Goal: Task Accomplishment & Management: Use online tool/utility

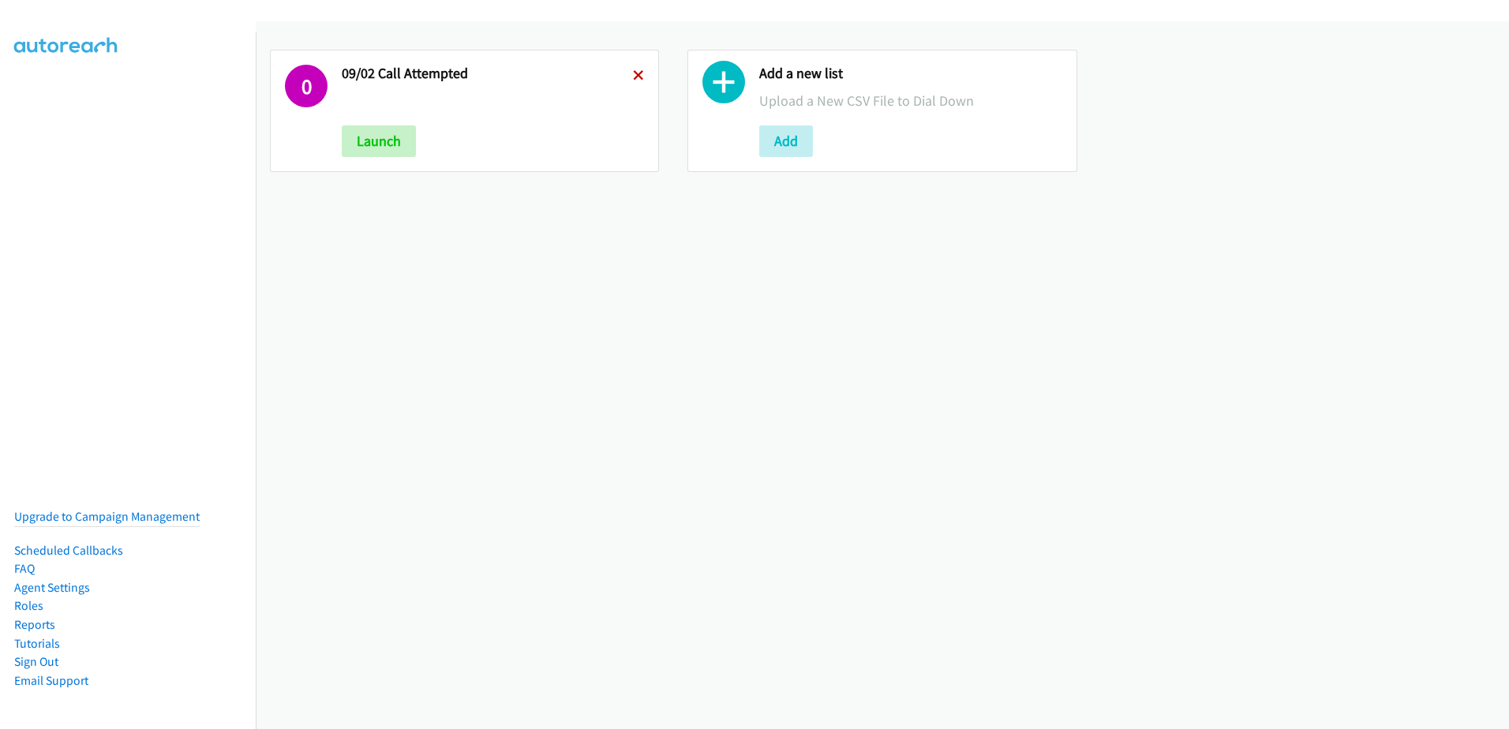
click at [633, 71] on icon at bounding box center [638, 76] width 11 height 11
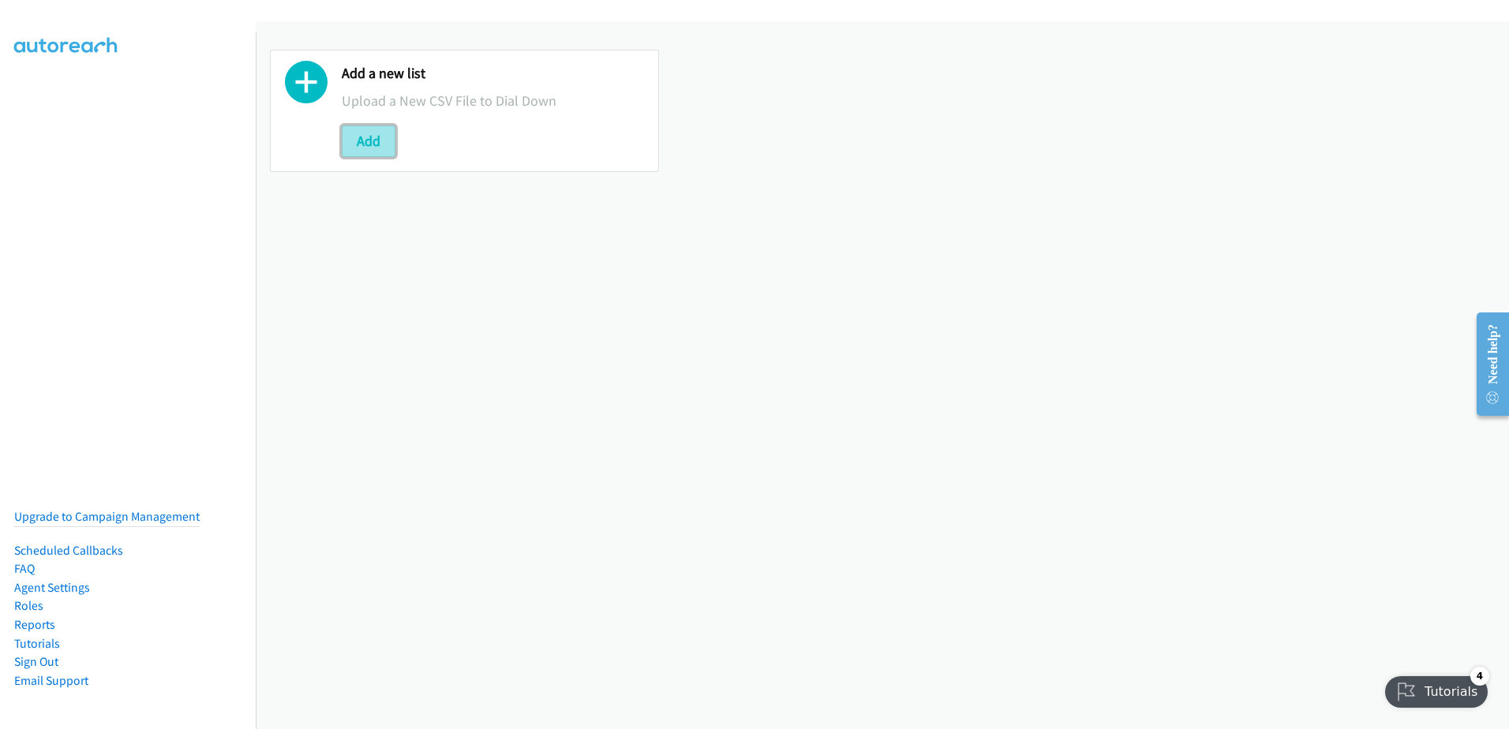
drag, startPoint x: 378, startPoint y: 147, endPoint x: 391, endPoint y: 143, distance: 13.2
click at [378, 147] on button "Add" at bounding box center [369, 141] width 54 height 32
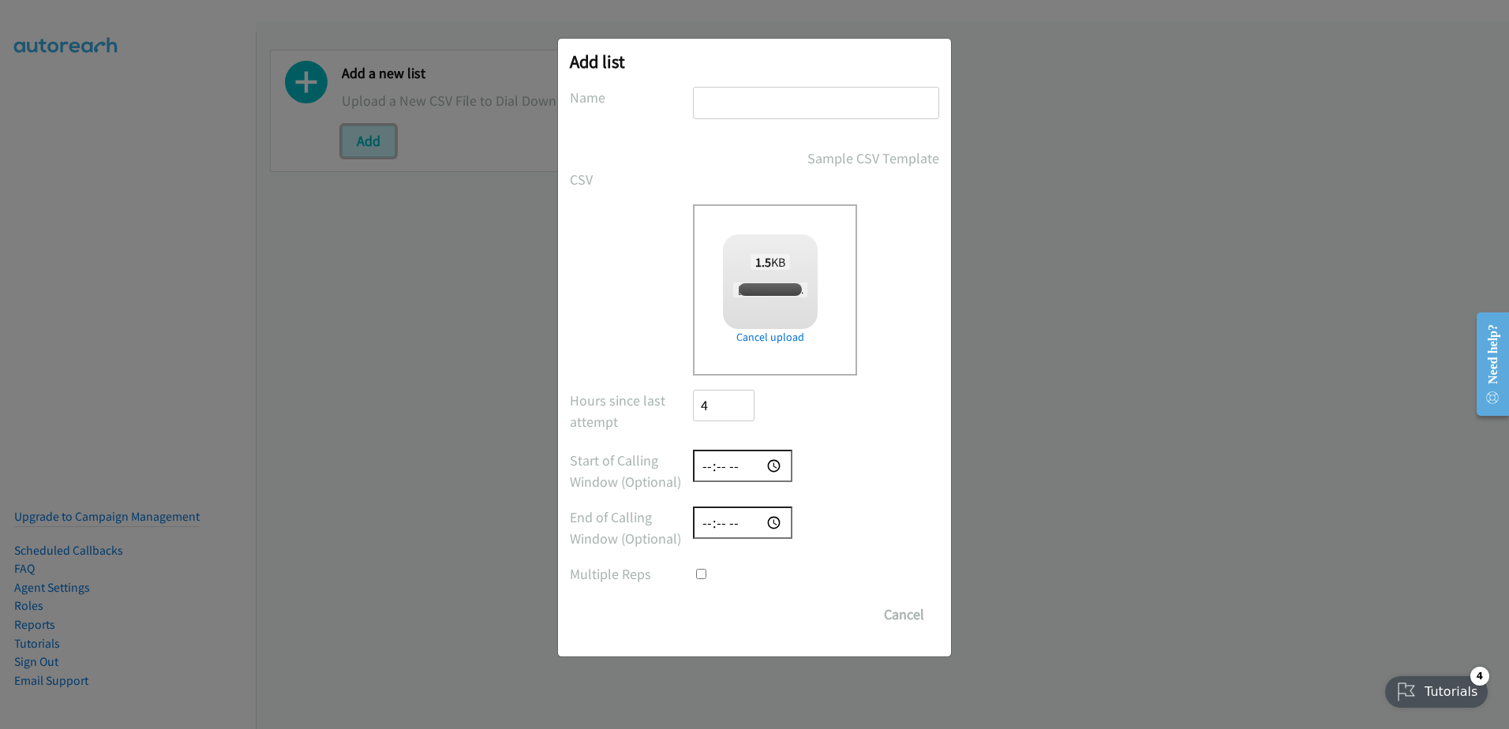
checkbox input "true"
click at [765, 95] on input "text" at bounding box center [816, 103] width 246 height 32
type input "leads"
click at [749, 615] on input "Save List" at bounding box center [734, 615] width 83 height 32
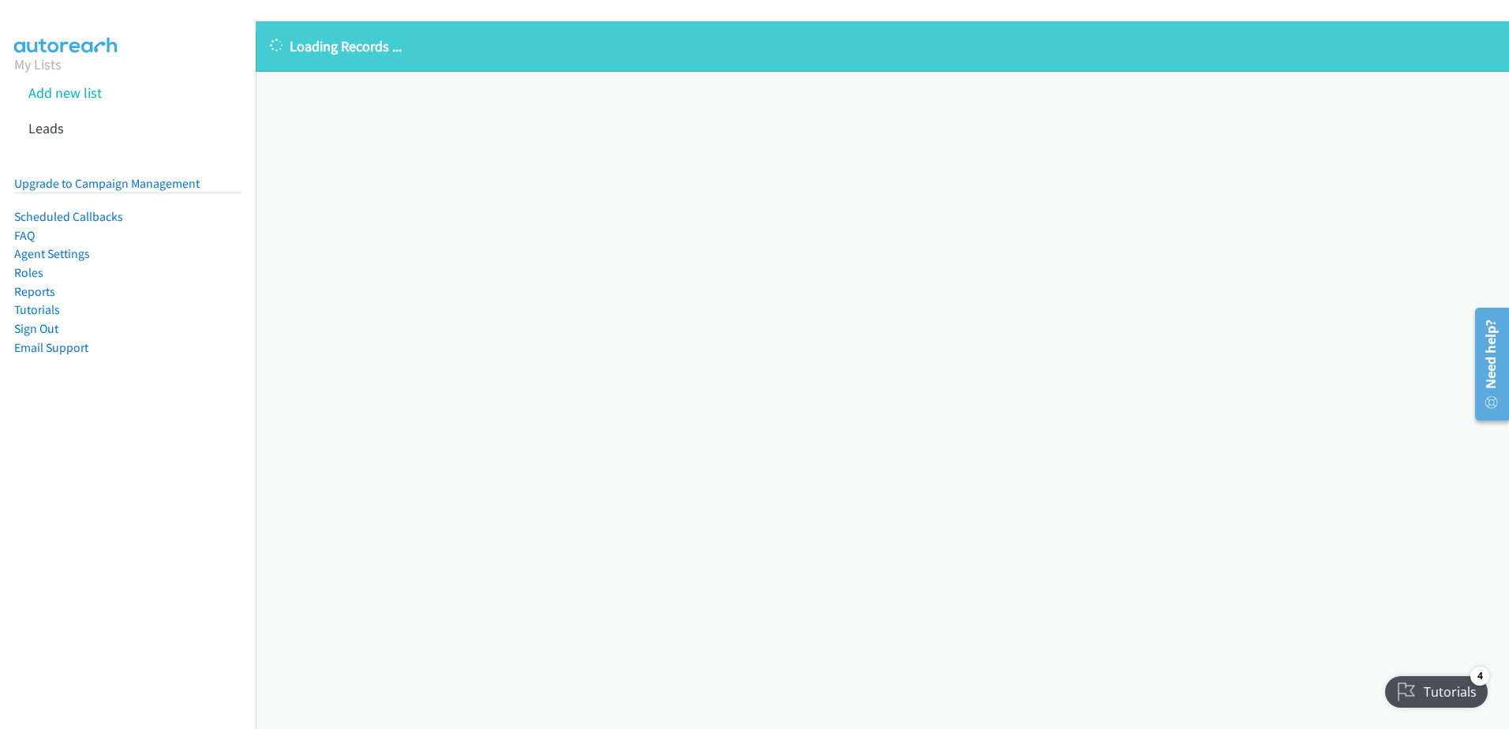
click at [7, 92] on aside "My Lists Add new list Leads Upgrade to Campaign Management Scheduled Callbacks …" at bounding box center [128, 230] width 256 height 396
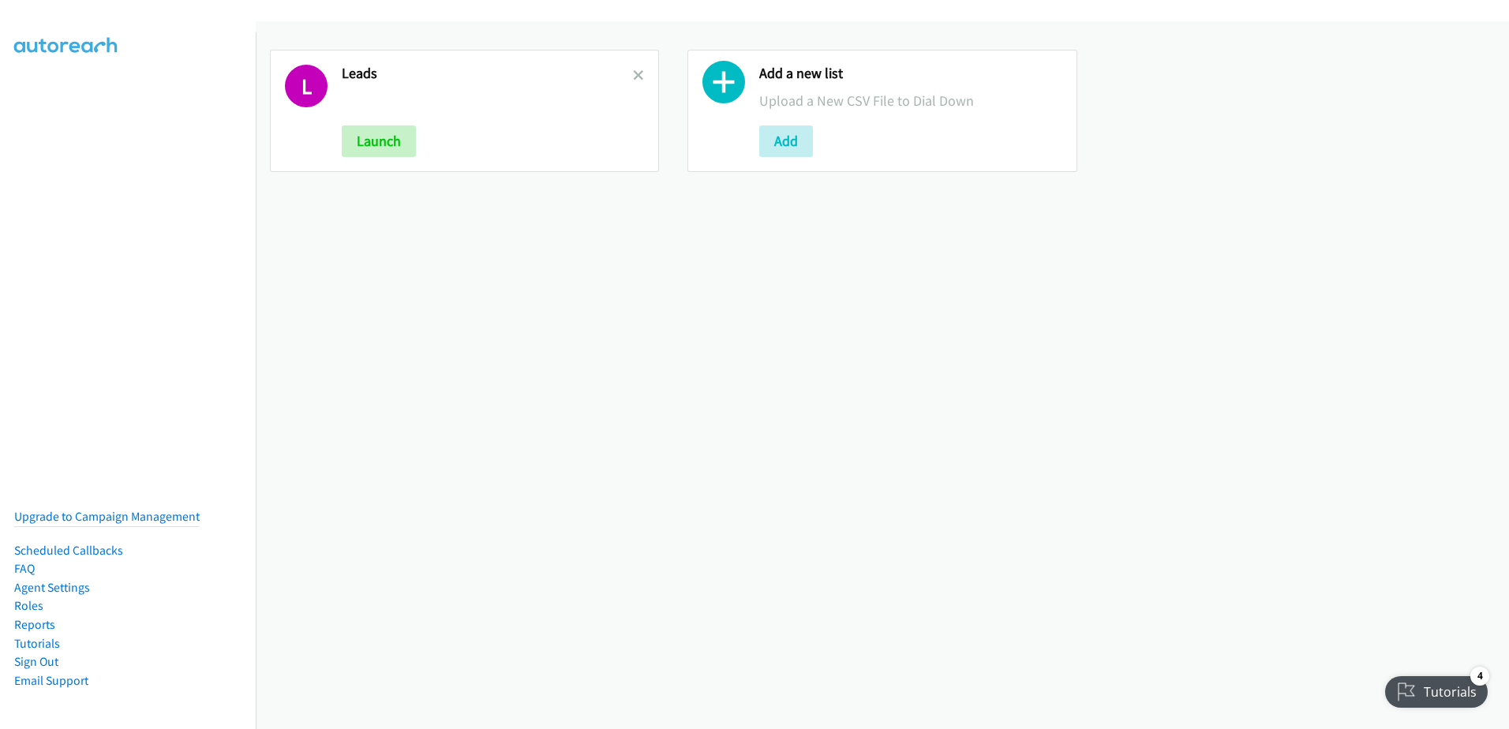
drag, startPoint x: 1206, startPoint y: 74, endPoint x: 842, endPoint y: 103, distance: 364.9
click at [1202, 74] on div "L Leads Launch Add a new list Upload a New CSV File to Dial Down Add" at bounding box center [882, 111] width 1253 height 151
click at [372, 144] on button "Launch" at bounding box center [379, 141] width 74 height 32
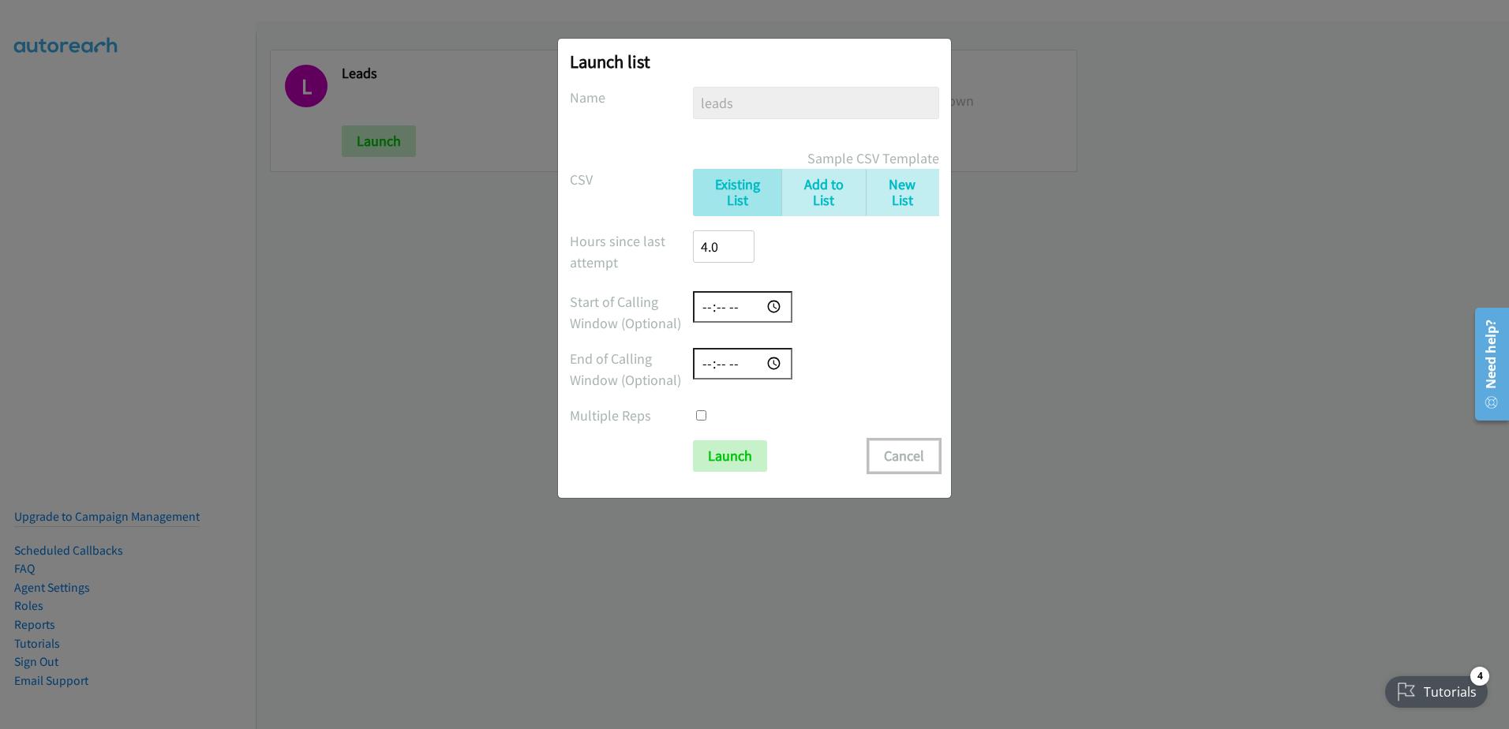
click at [903, 456] on button "Cancel" at bounding box center [904, 456] width 70 height 32
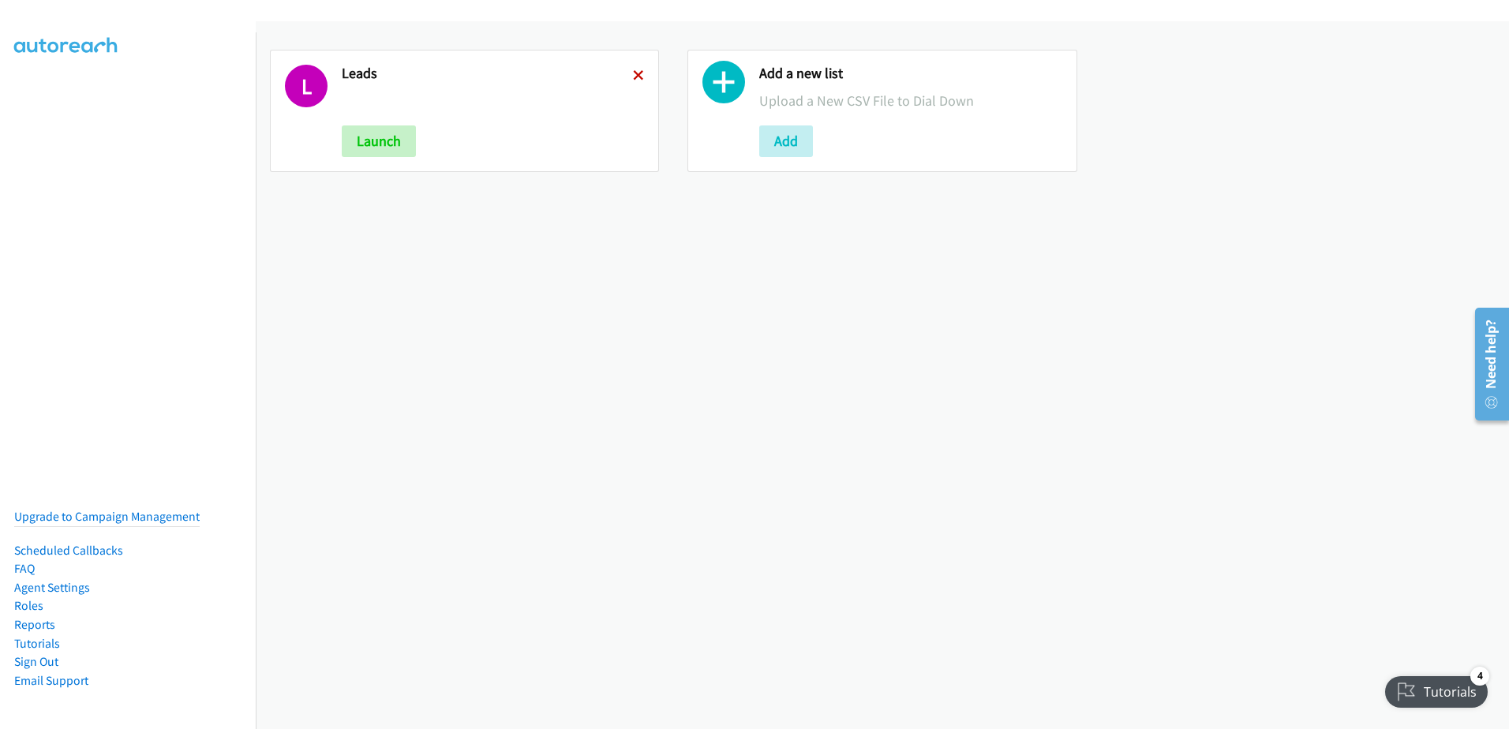
click at [638, 76] on icon at bounding box center [638, 76] width 11 height 11
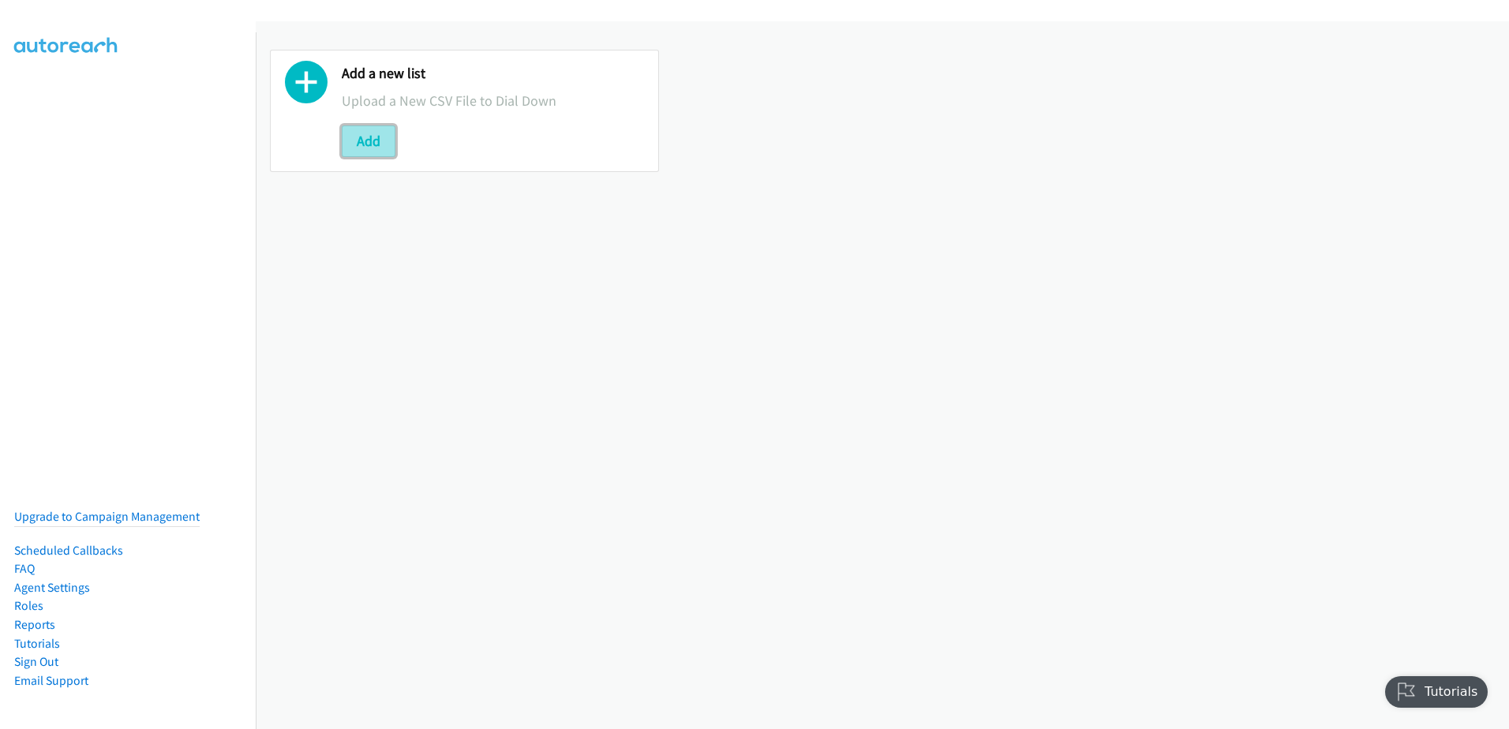
click at [362, 145] on button "Add" at bounding box center [369, 141] width 54 height 32
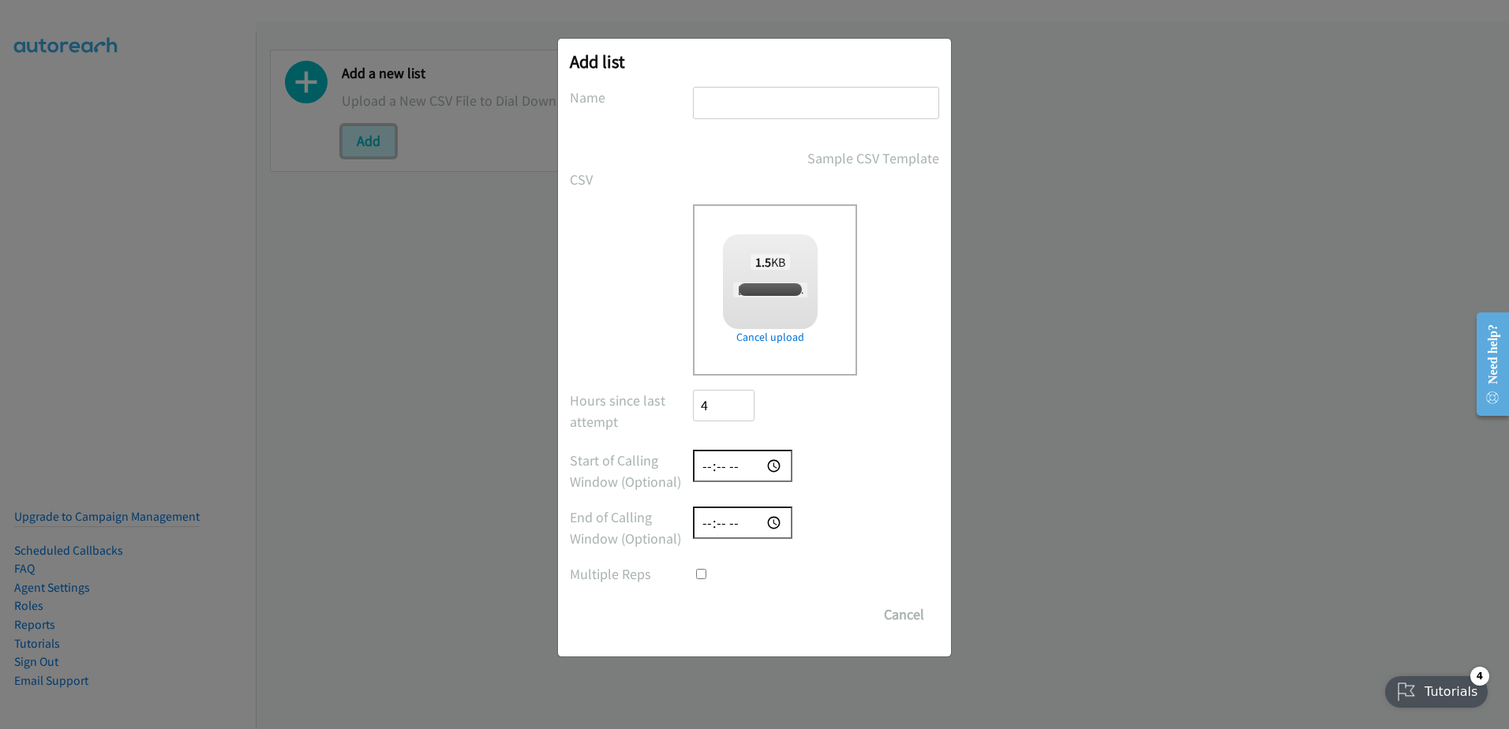
checkbox input "true"
click at [803, 118] on input "text" at bounding box center [816, 103] width 246 height 32
type input "09-03"
click at [693, 599] on input "Save List" at bounding box center [734, 615] width 83 height 32
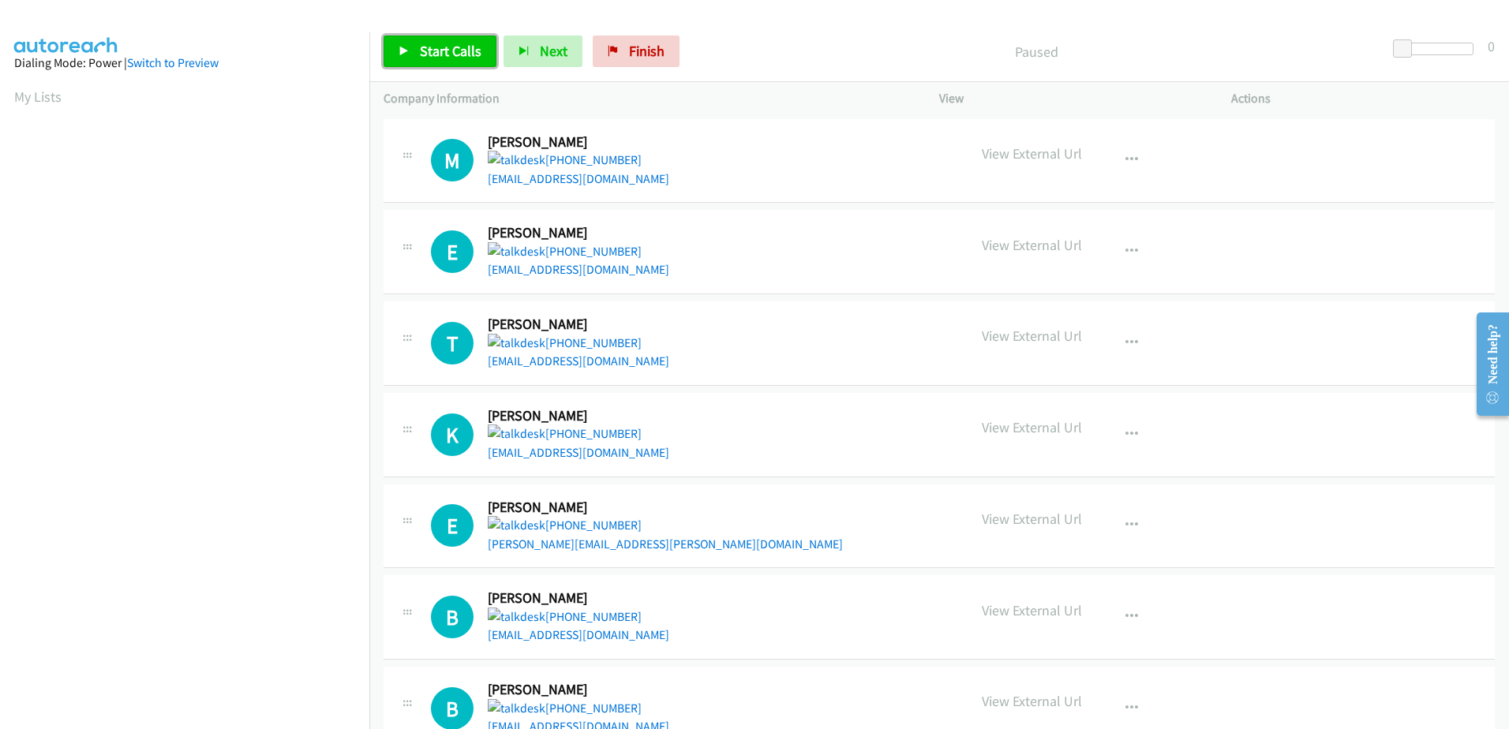
click at [448, 47] on span "Start Calls" at bounding box center [451, 51] width 62 height 18
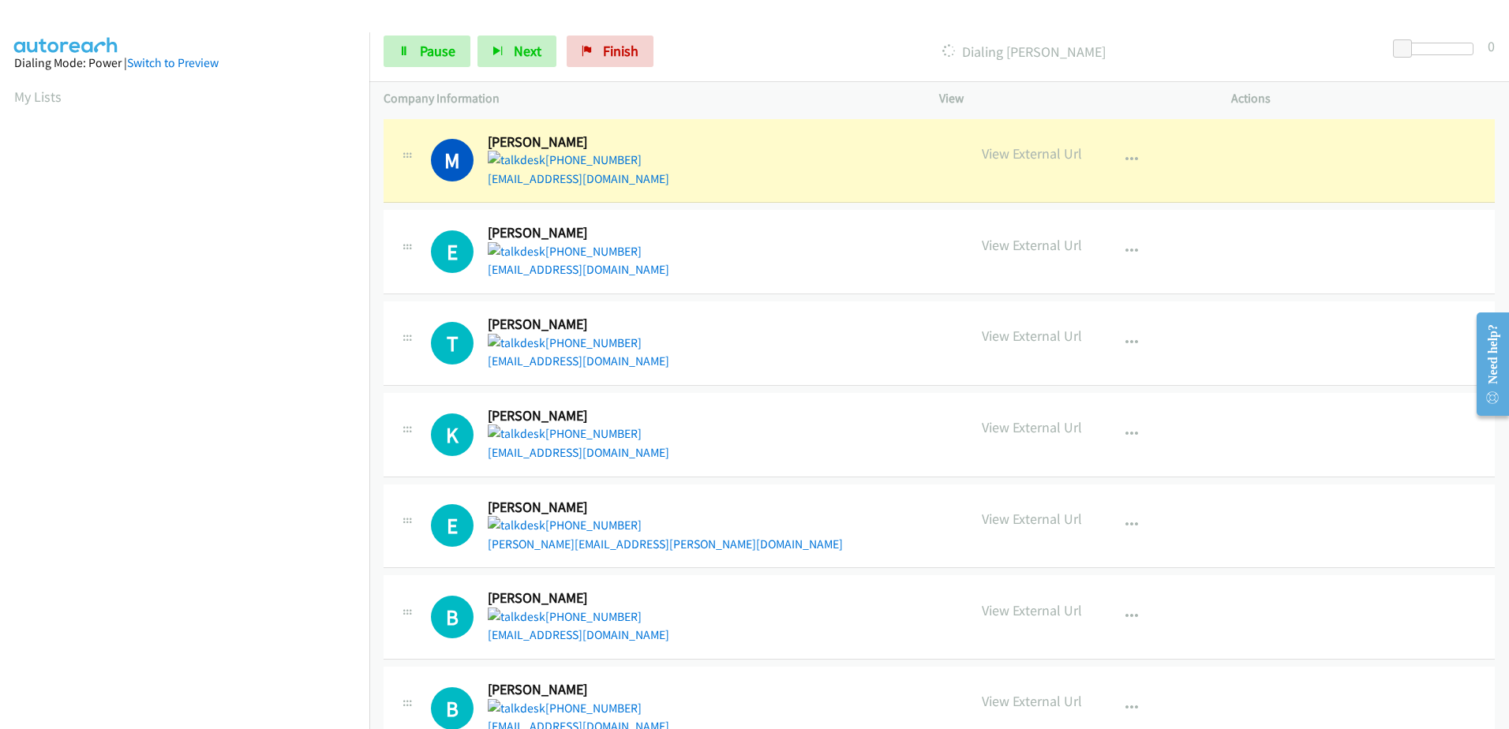
scroll to position [156, 0]
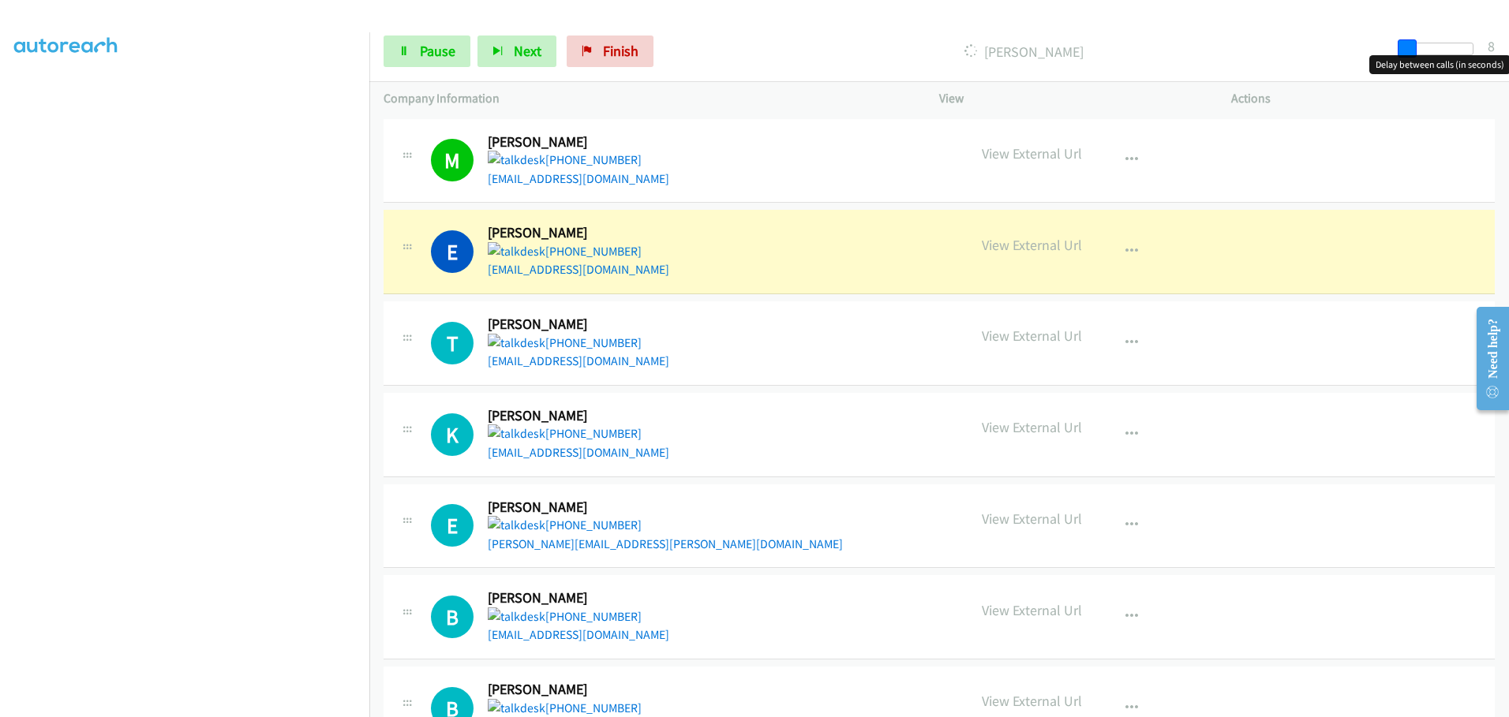
click at [1409, 56] on body "Start Calls Pause Next Finish Dialing Ellis Clemons 8 Company Information Info …" at bounding box center [754, 37] width 1509 height 75
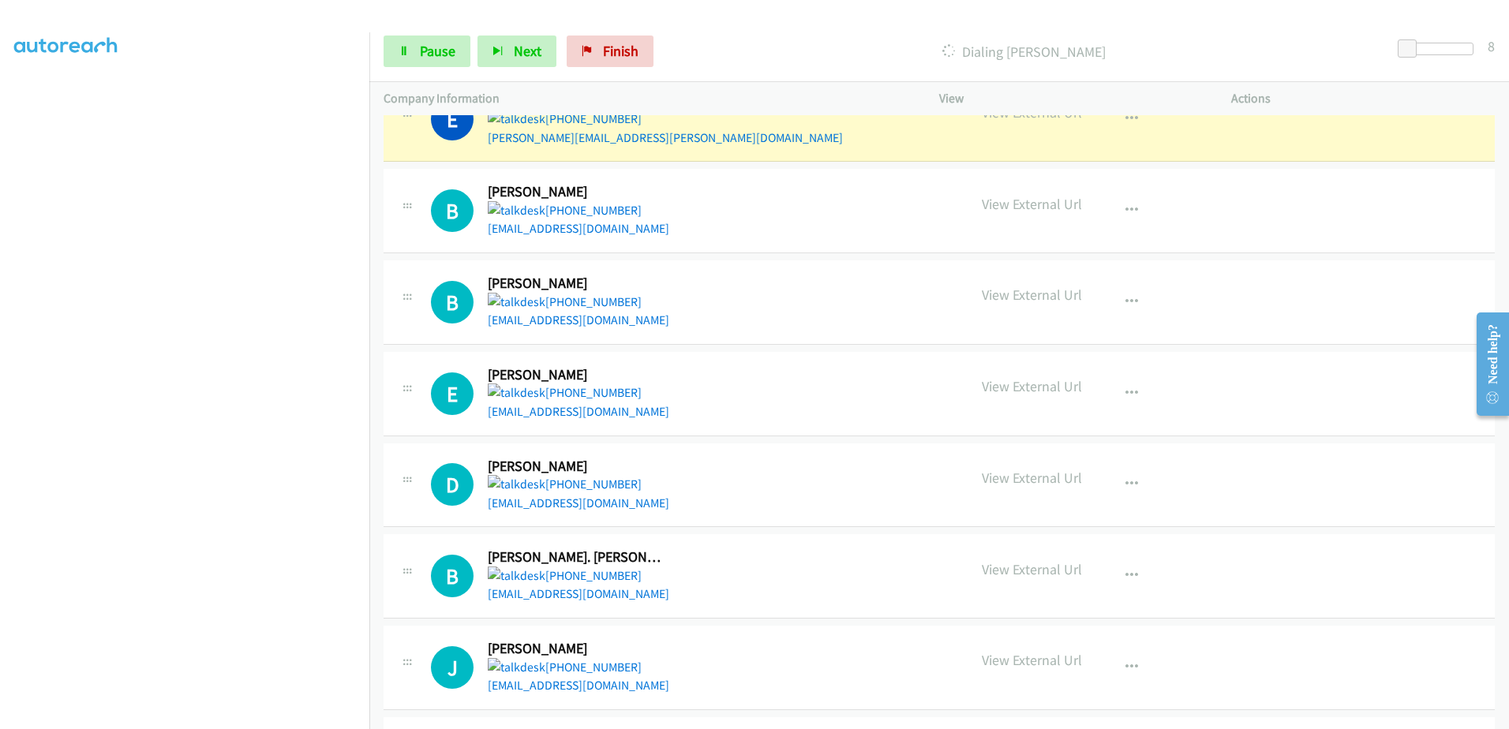
scroll to position [316, 0]
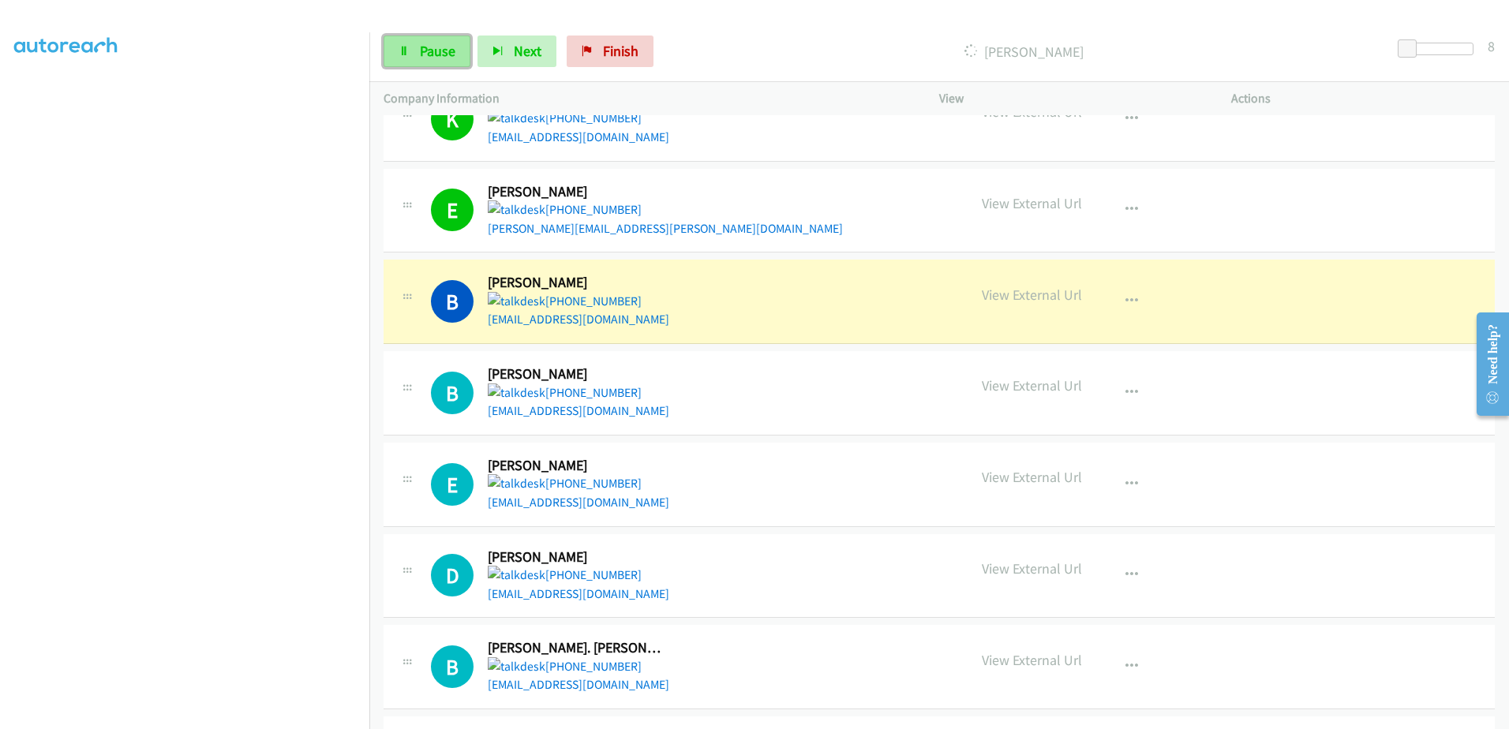
click at [428, 54] on span "Pause" at bounding box center [438, 51] width 36 height 18
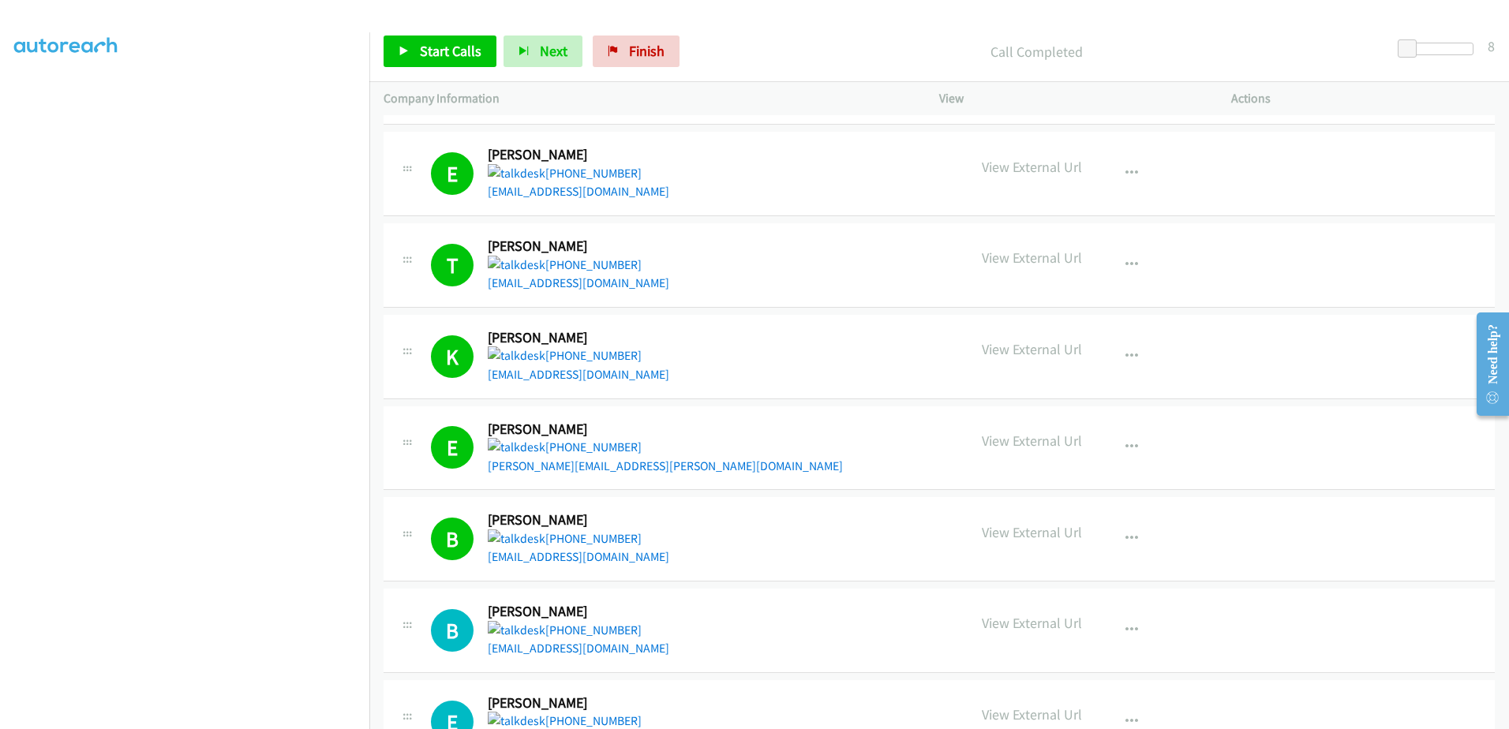
scroll to position [79, 0]
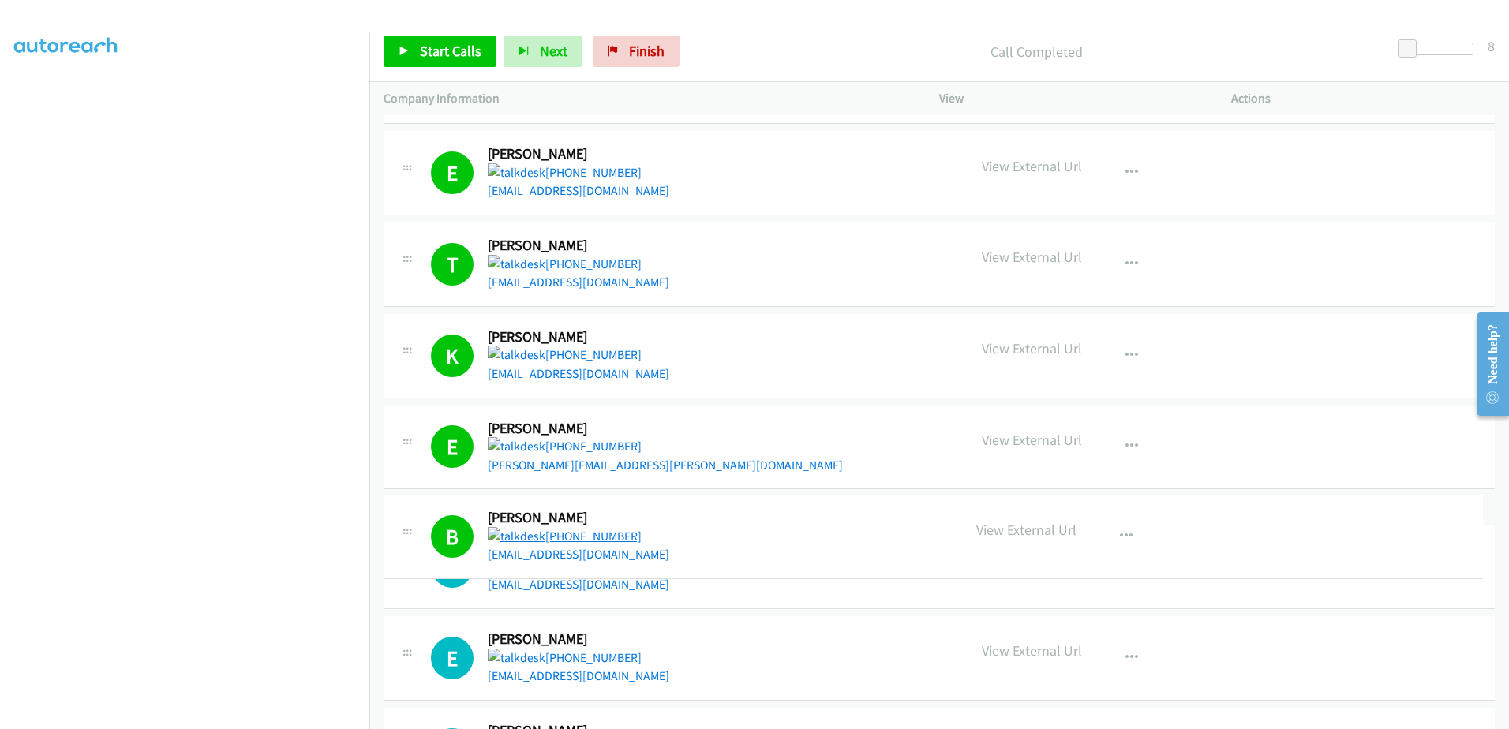
drag, startPoint x: 597, startPoint y: 540, endPoint x: 523, endPoint y: 541, distance: 74.2
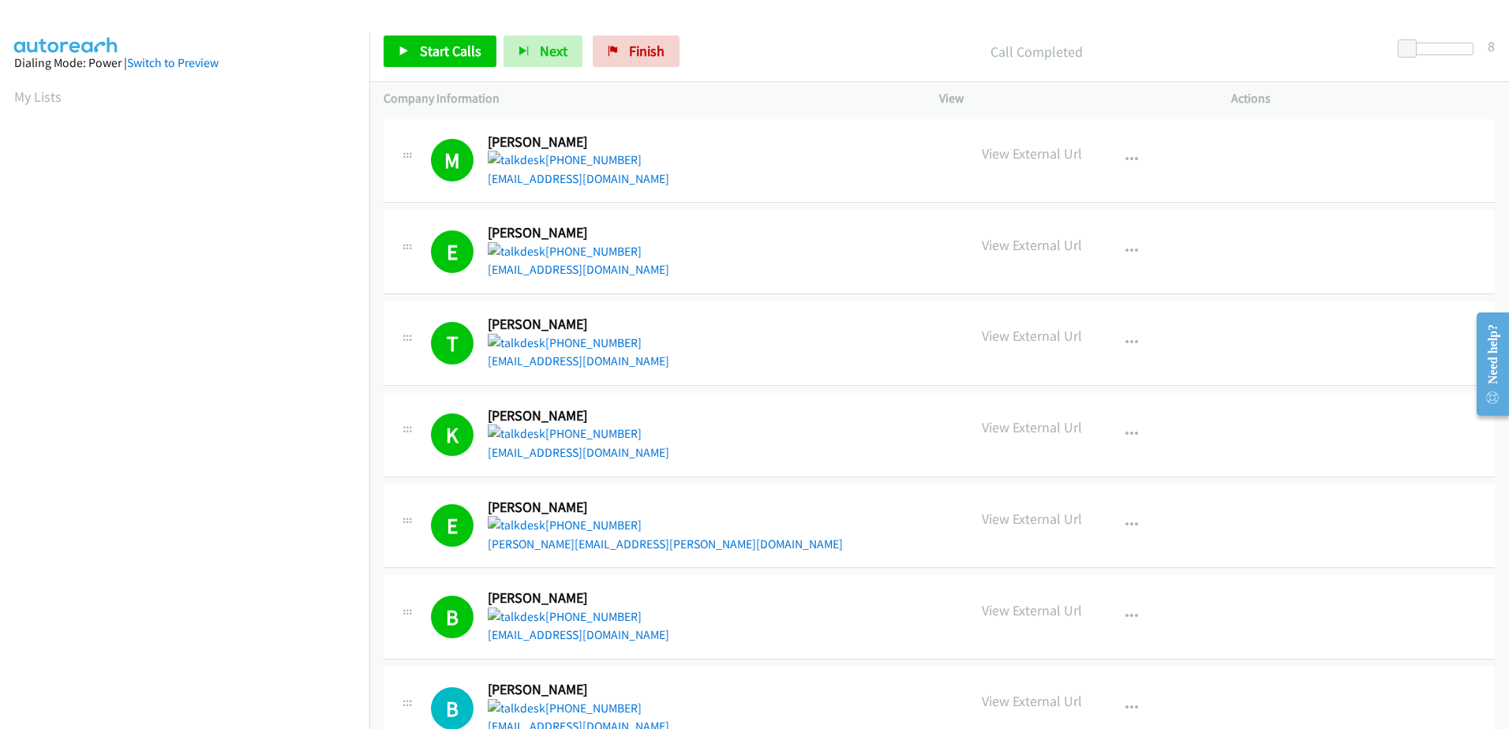
scroll to position [156, 0]
click at [458, 59] on span "Start Calls" at bounding box center [451, 51] width 62 height 18
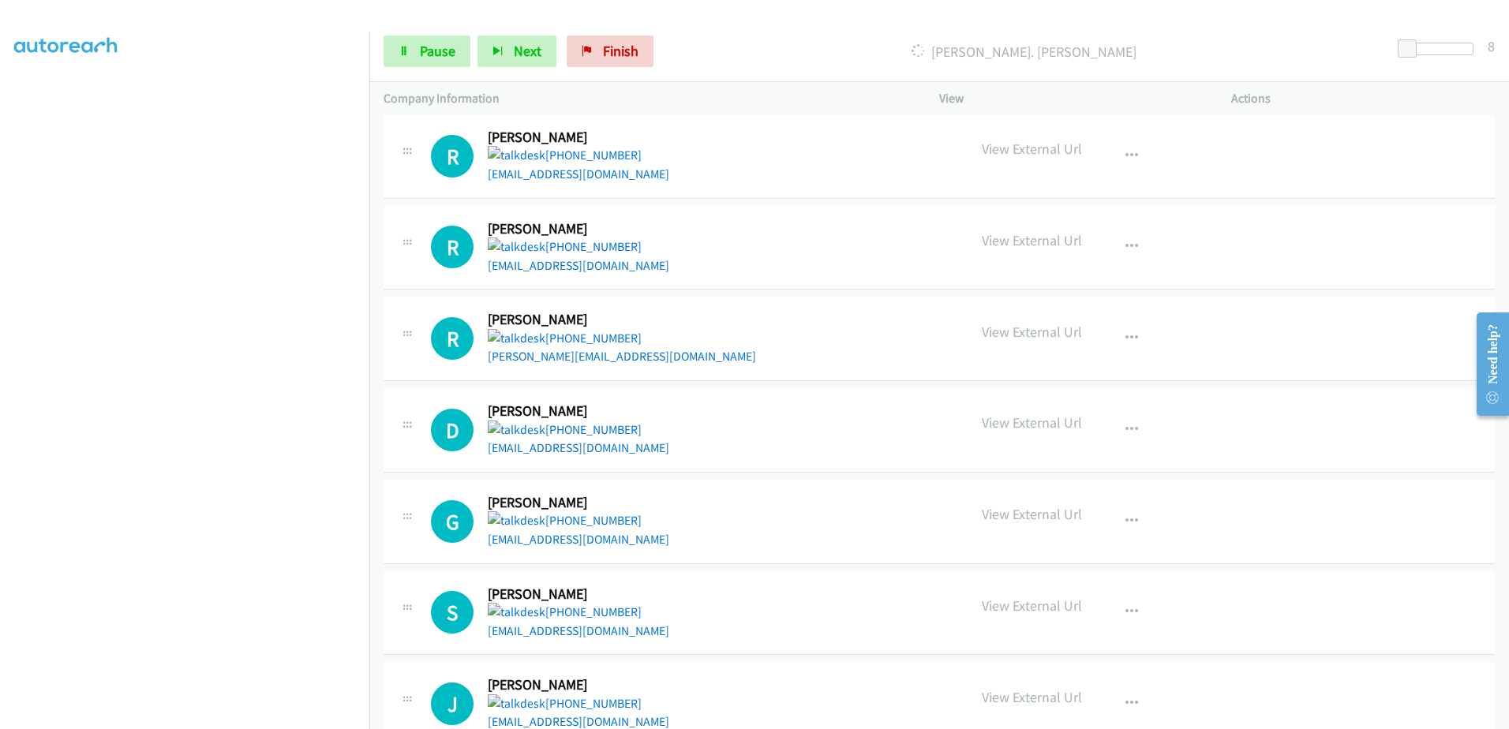
scroll to position [730, 0]
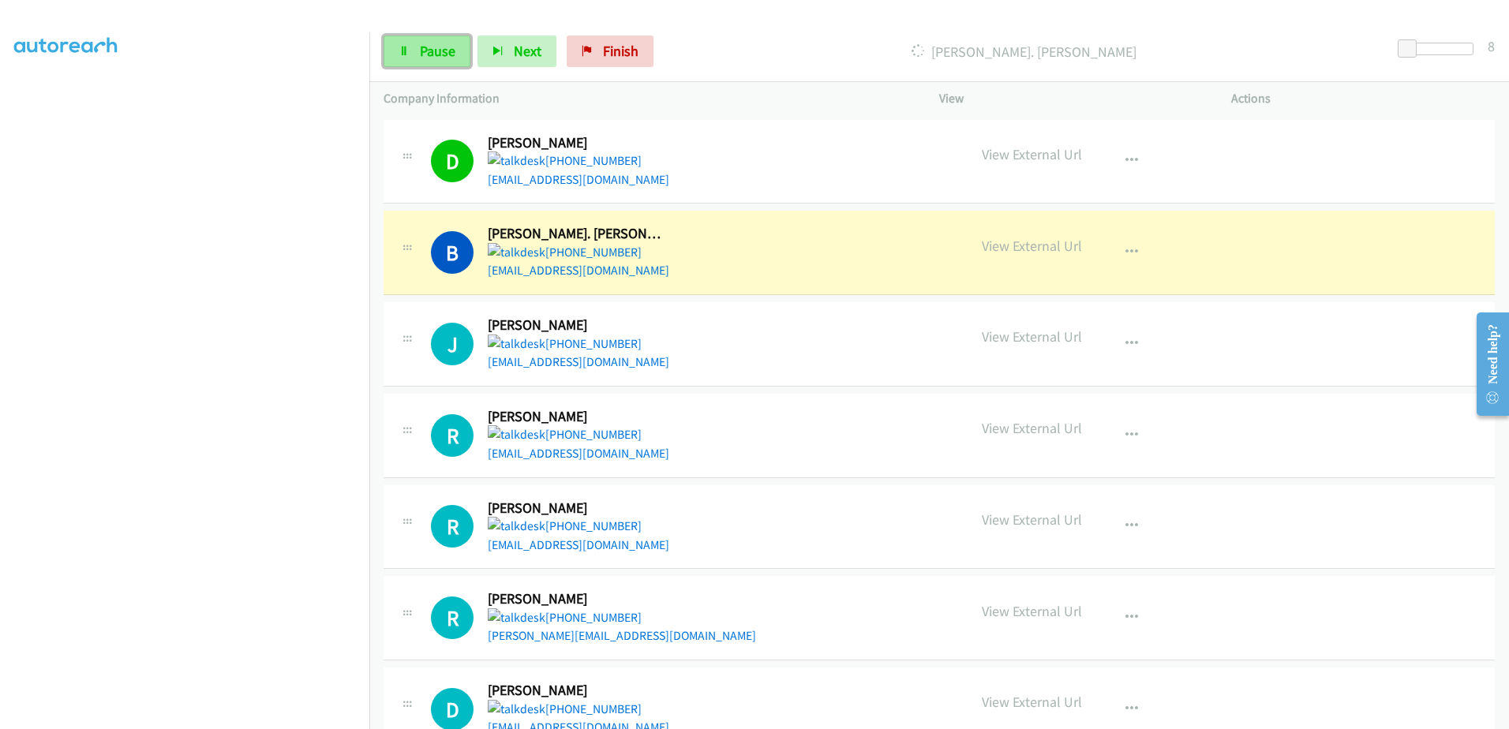
drag, startPoint x: 399, startPoint y: 43, endPoint x: 427, endPoint y: 49, distance: 28.2
click at [399, 43] on link "Pause" at bounding box center [426, 52] width 87 height 32
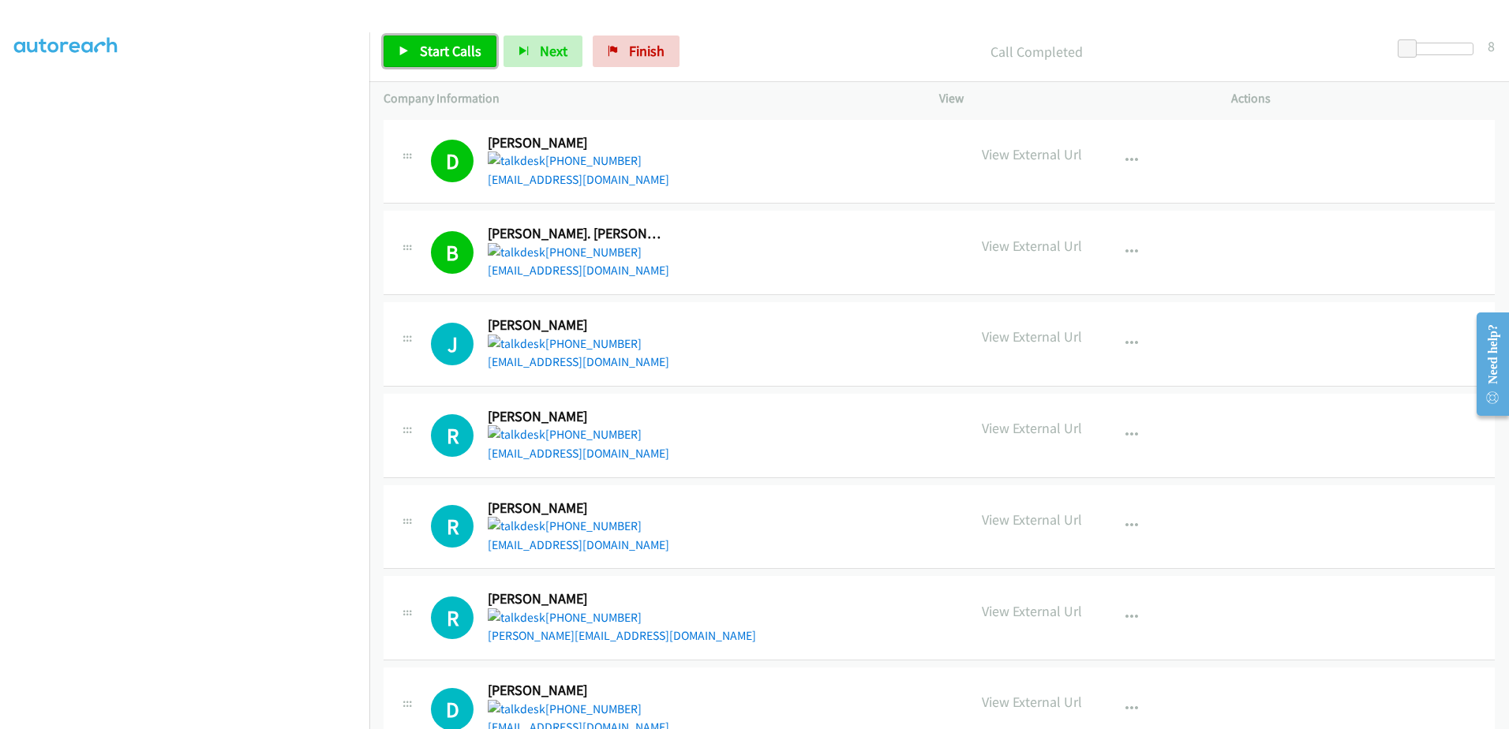
click at [443, 49] on span "Start Calls" at bounding box center [451, 51] width 62 height 18
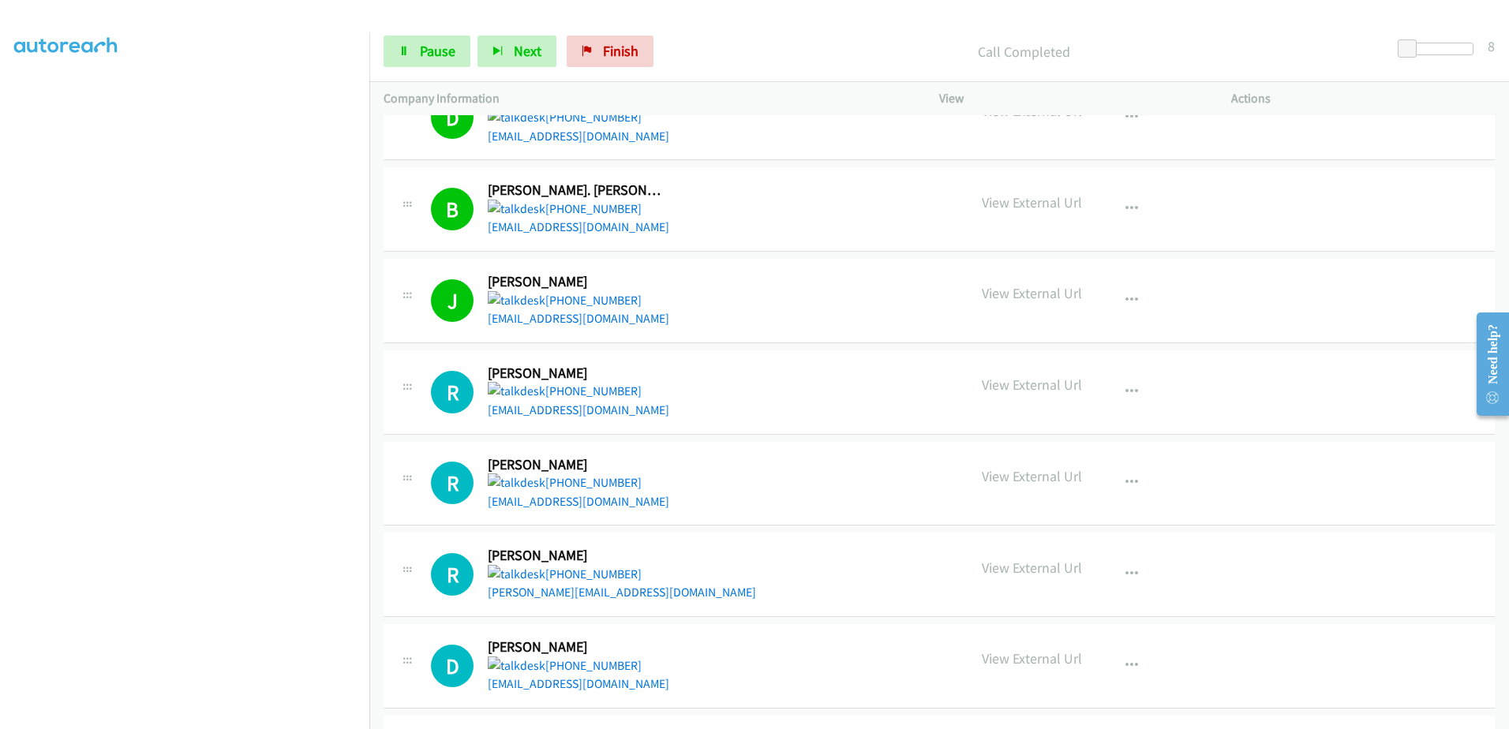
scroll to position [809, 0]
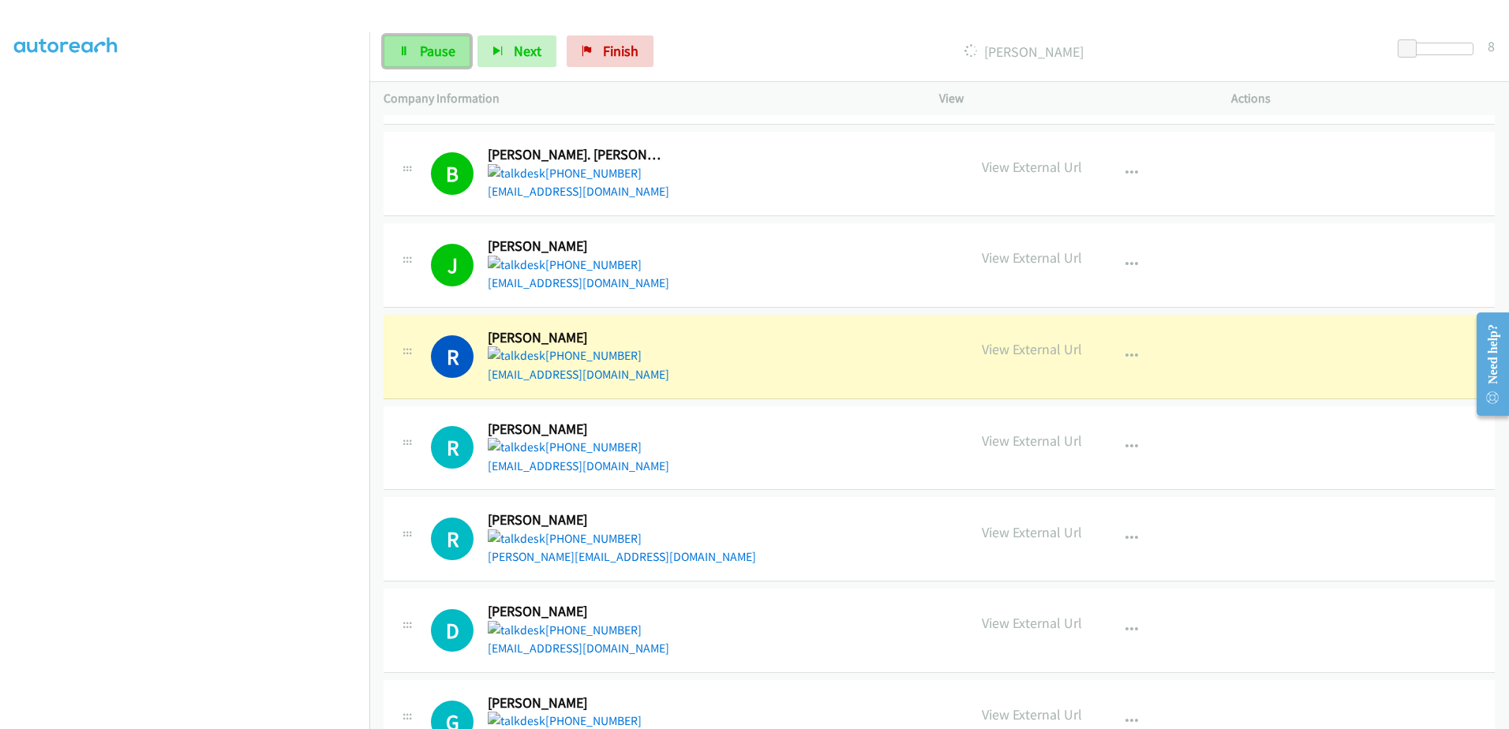
click at [438, 54] on span "Pause" at bounding box center [438, 51] width 36 height 18
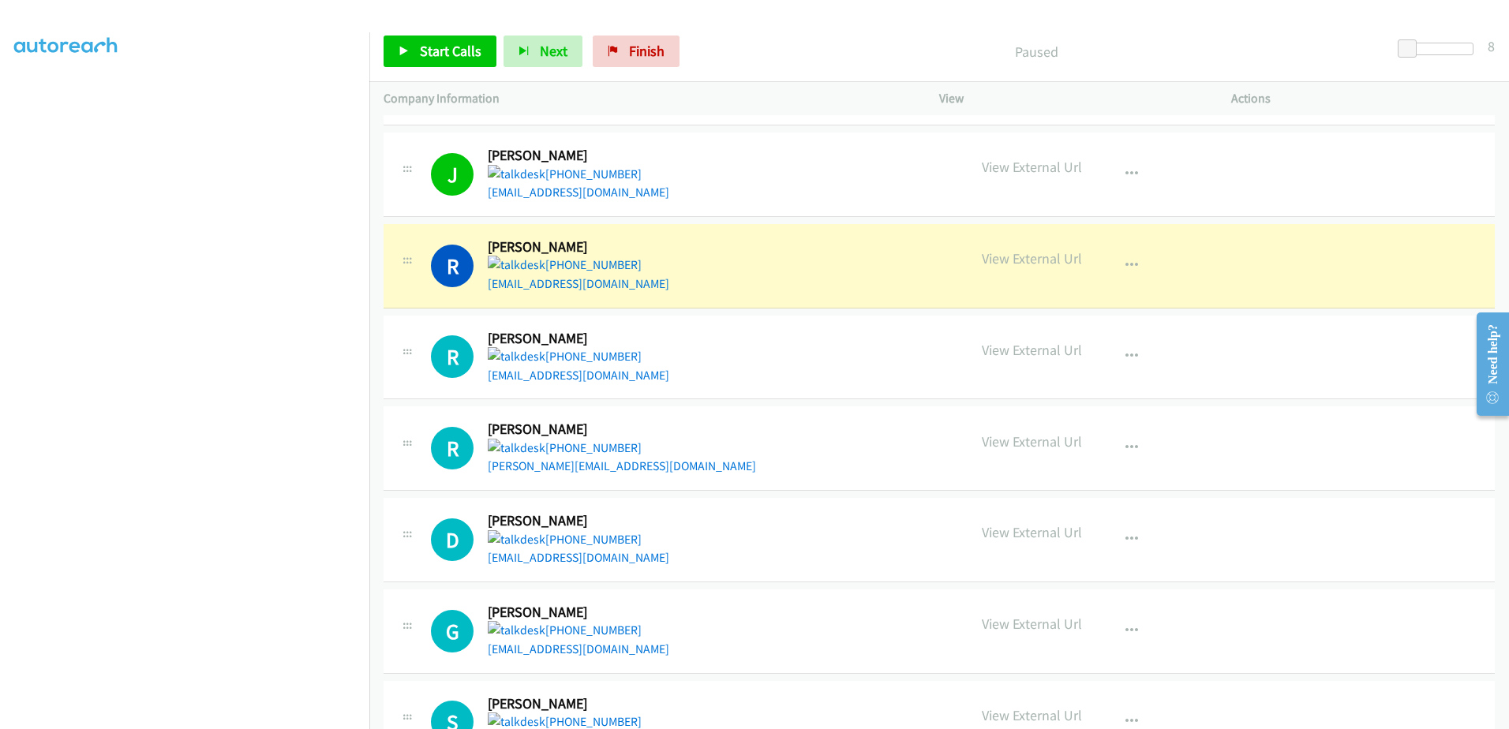
scroll to position [888, 0]
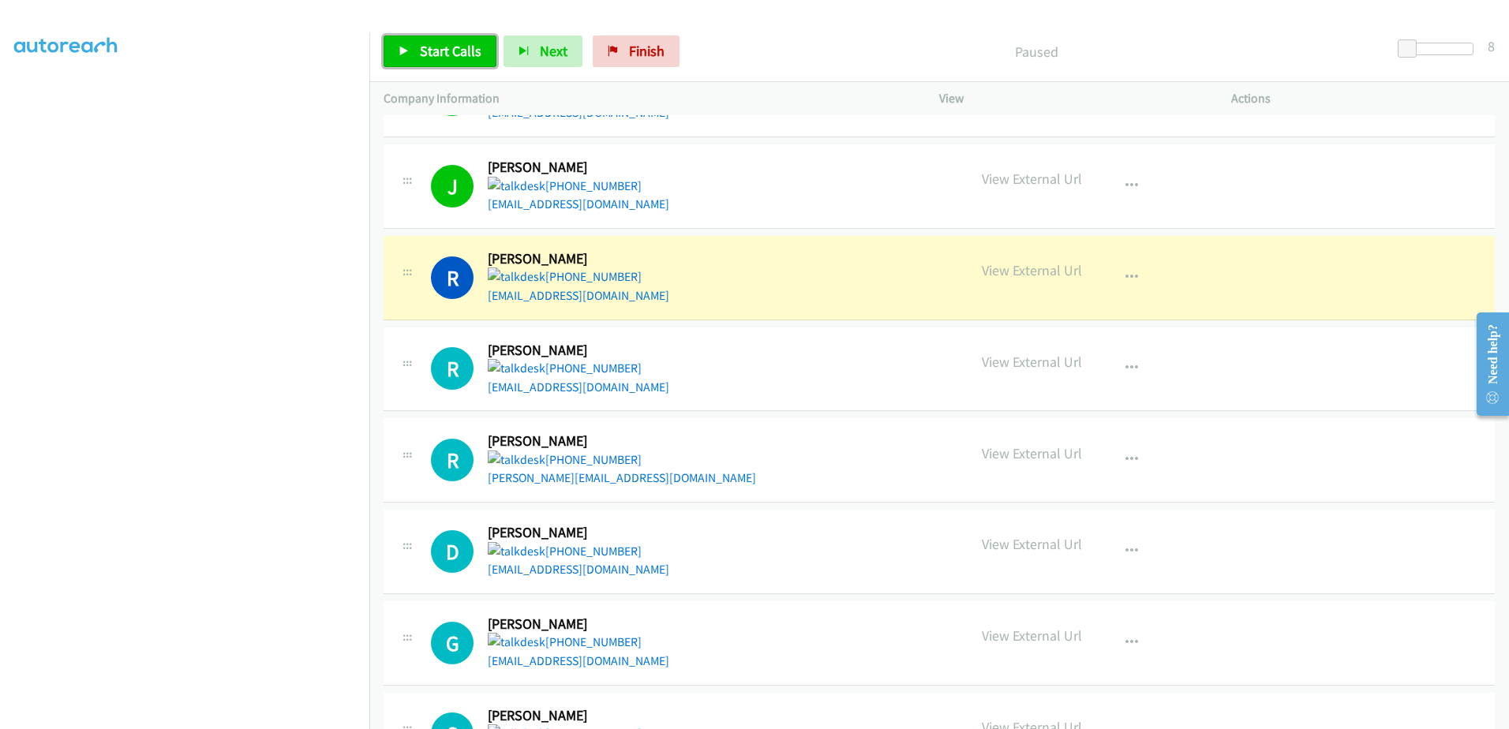
click at [462, 54] on span "Start Calls" at bounding box center [451, 51] width 62 height 18
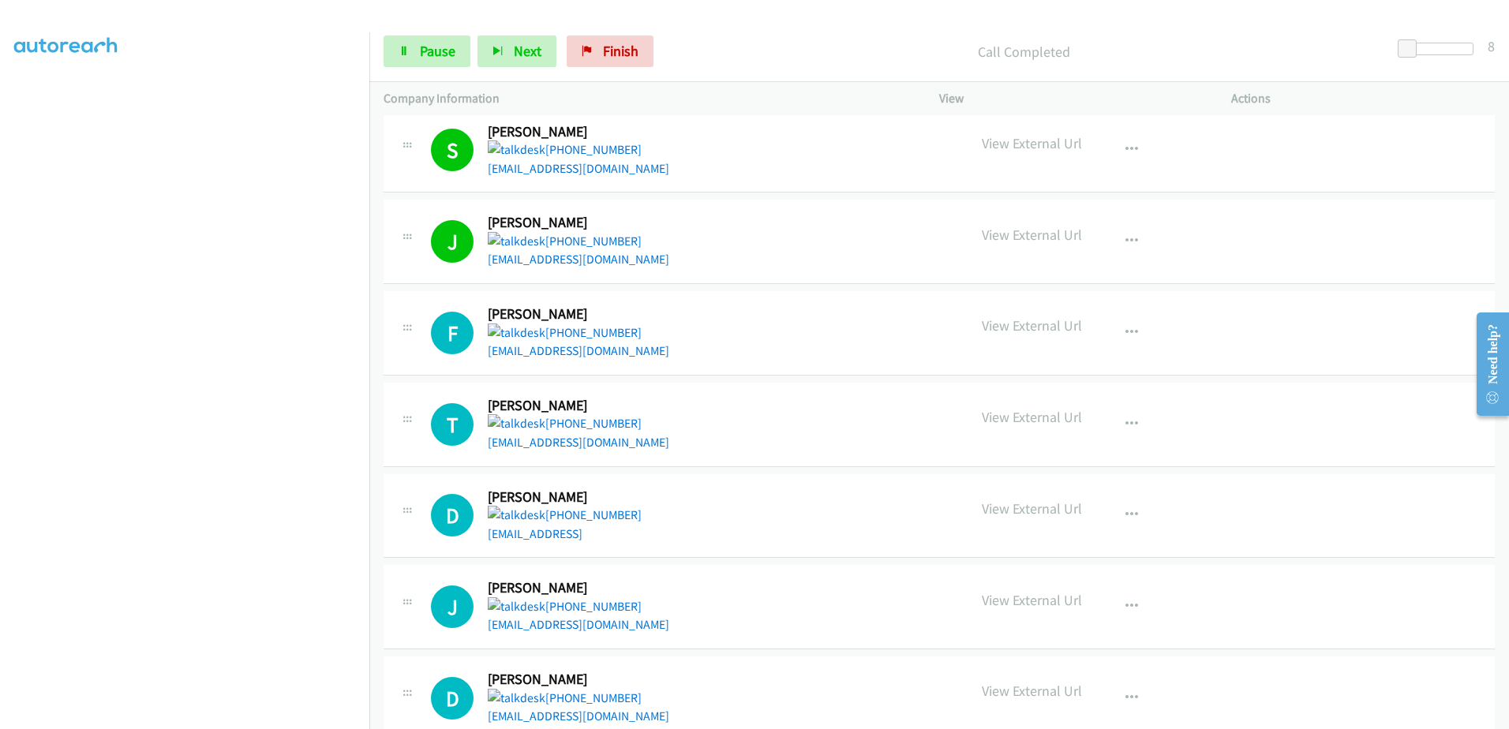
scroll to position [1499, 0]
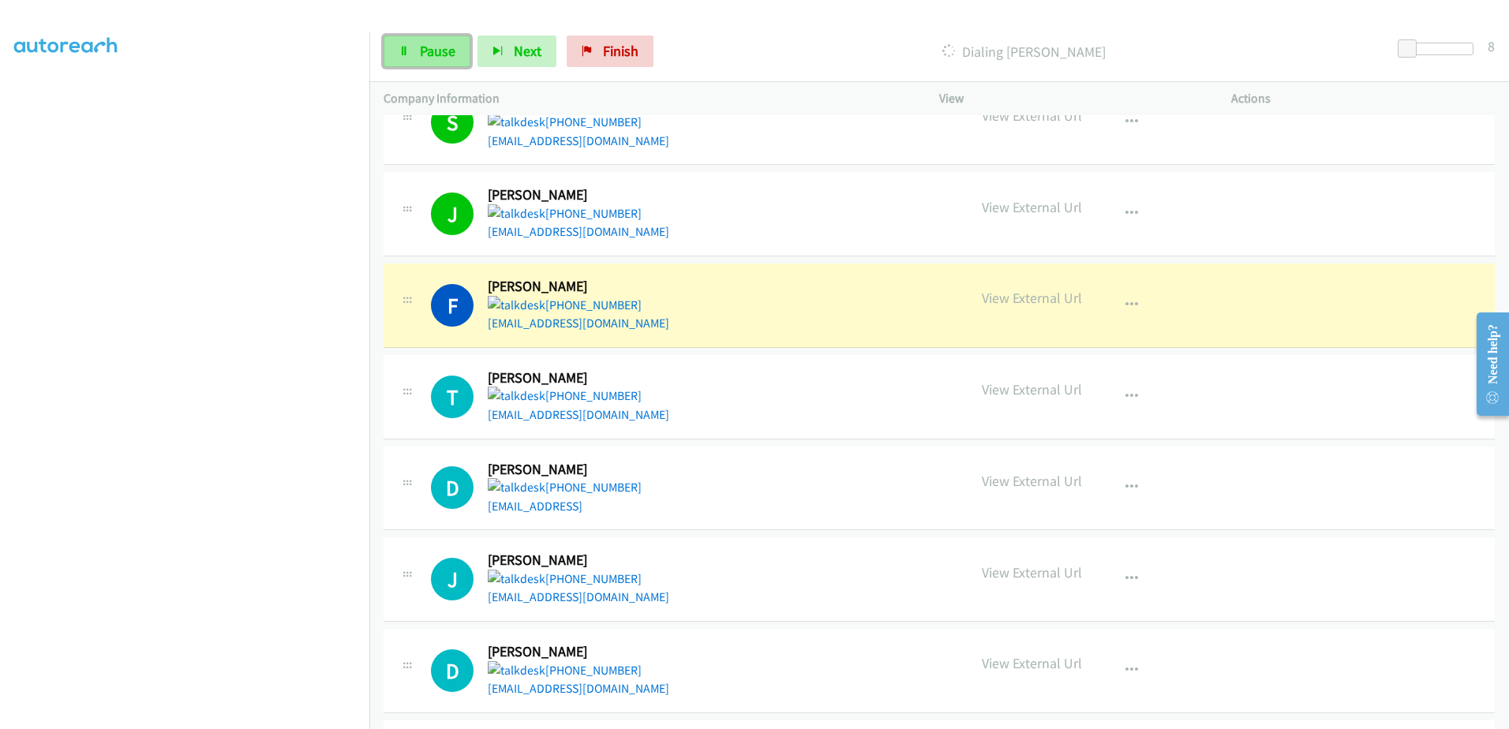
click at [408, 59] on link "Pause" at bounding box center [426, 52] width 87 height 32
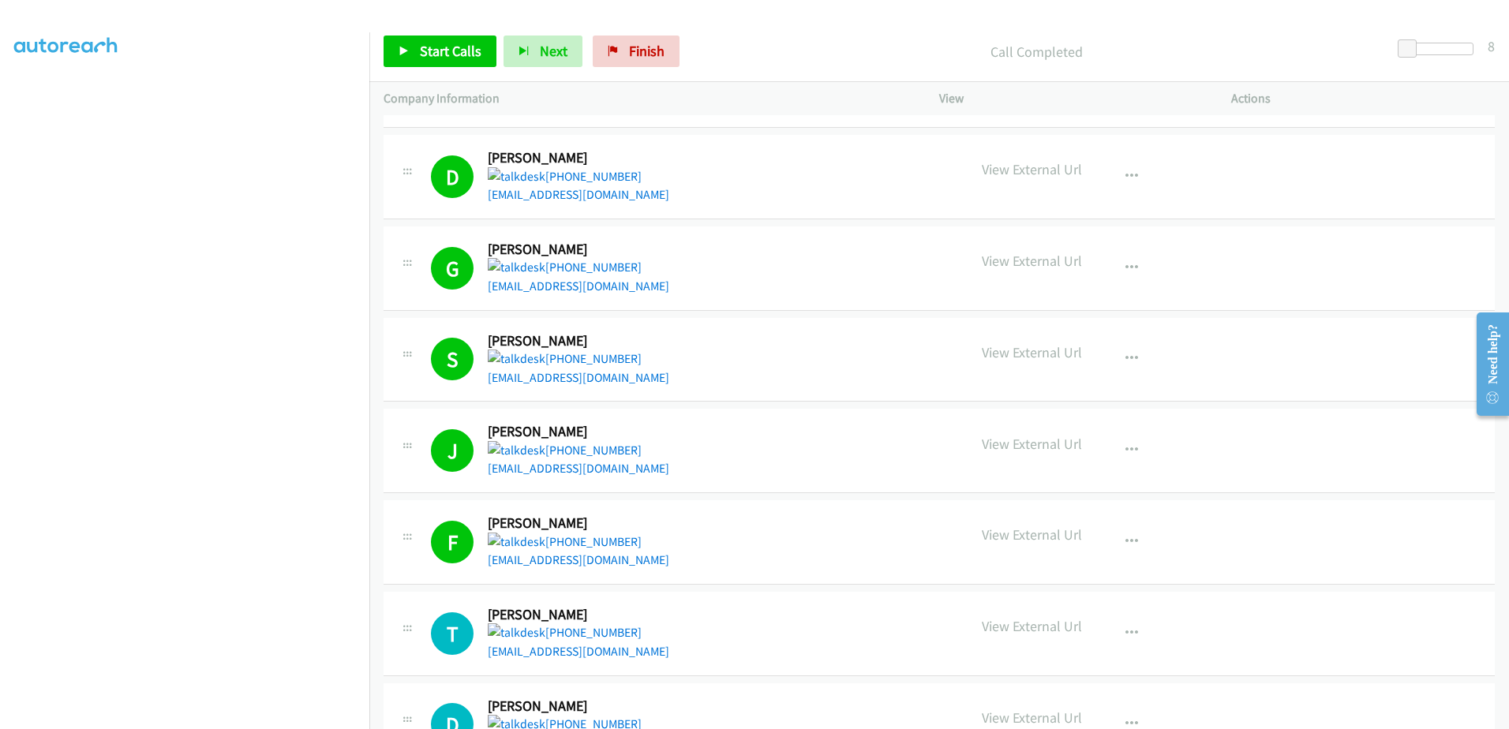
scroll to position [0, 0]
drag, startPoint x: 415, startPoint y: 46, endPoint x: 438, endPoint y: 67, distance: 31.3
click at [415, 46] on link "Start Calls" at bounding box center [439, 52] width 113 height 32
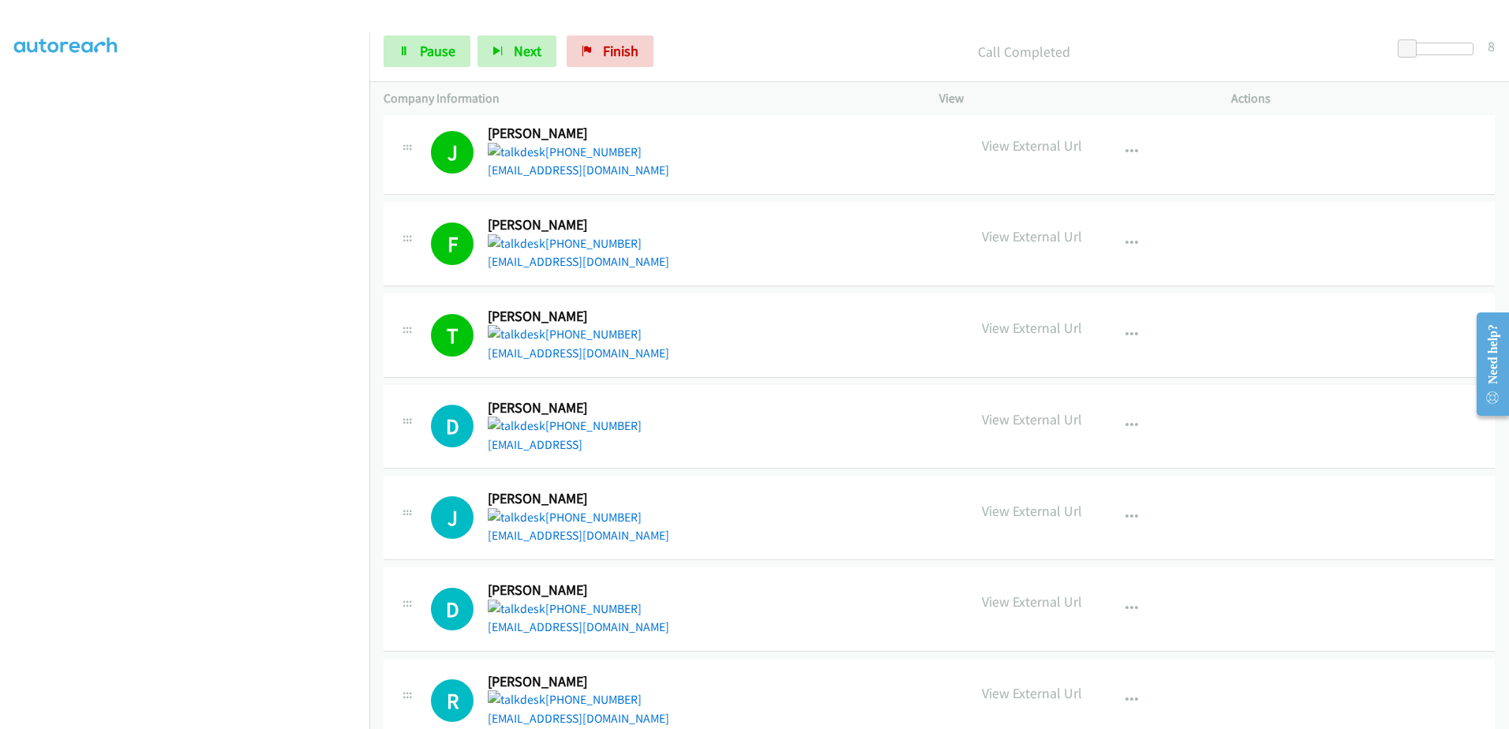
scroll to position [1578, 0]
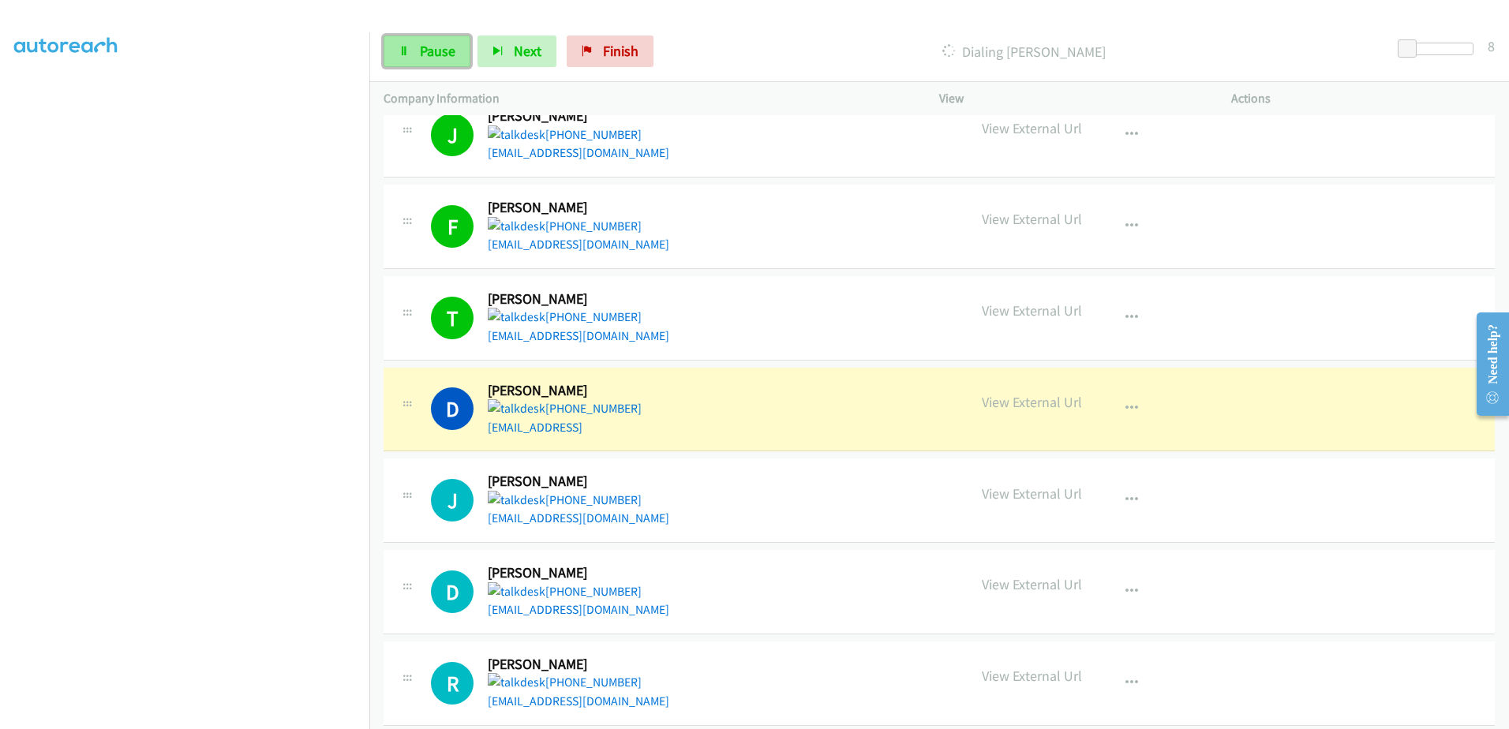
click at [421, 60] on link "Pause" at bounding box center [426, 52] width 87 height 32
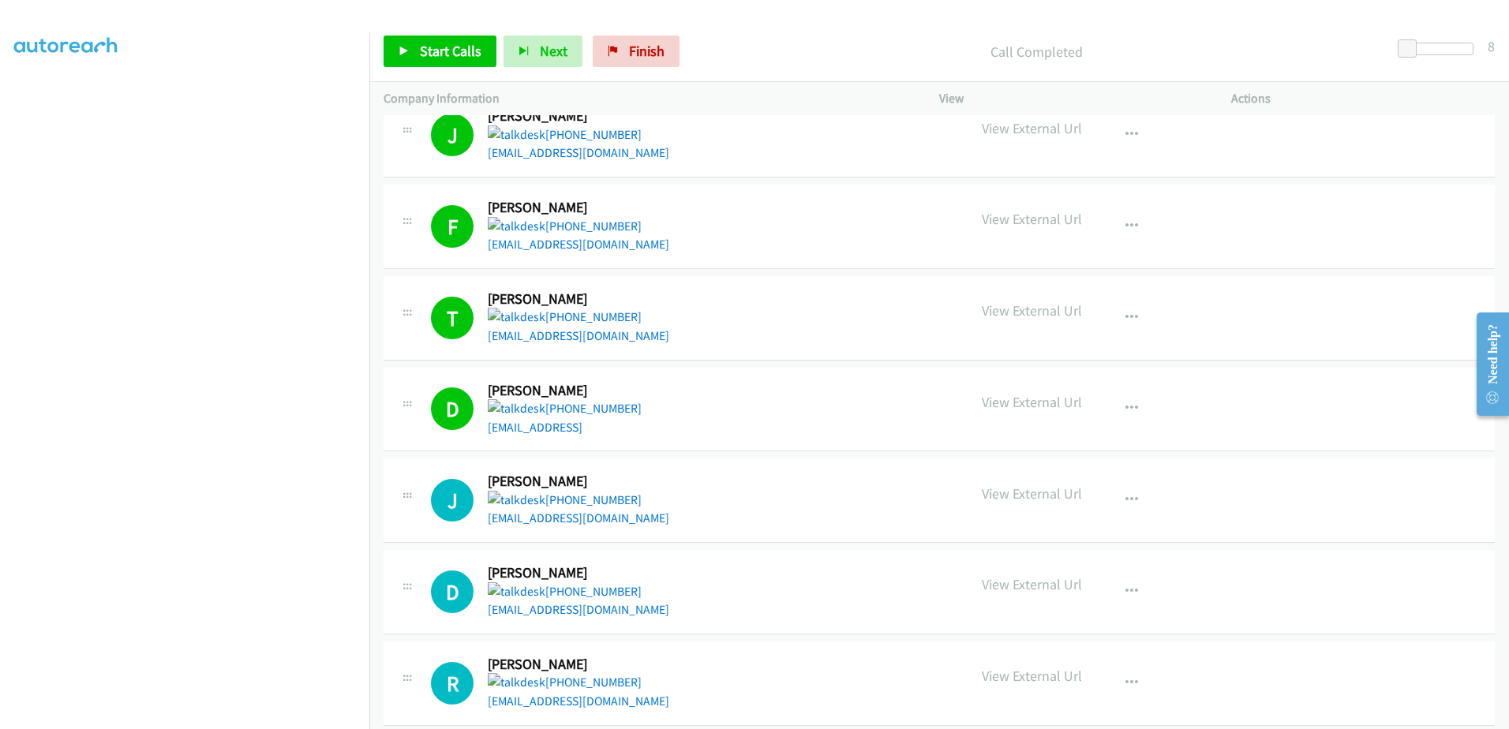
click at [445, 33] on div "Start Calls Pause Next Finish Call Completed 8" at bounding box center [938, 51] width 1139 height 61
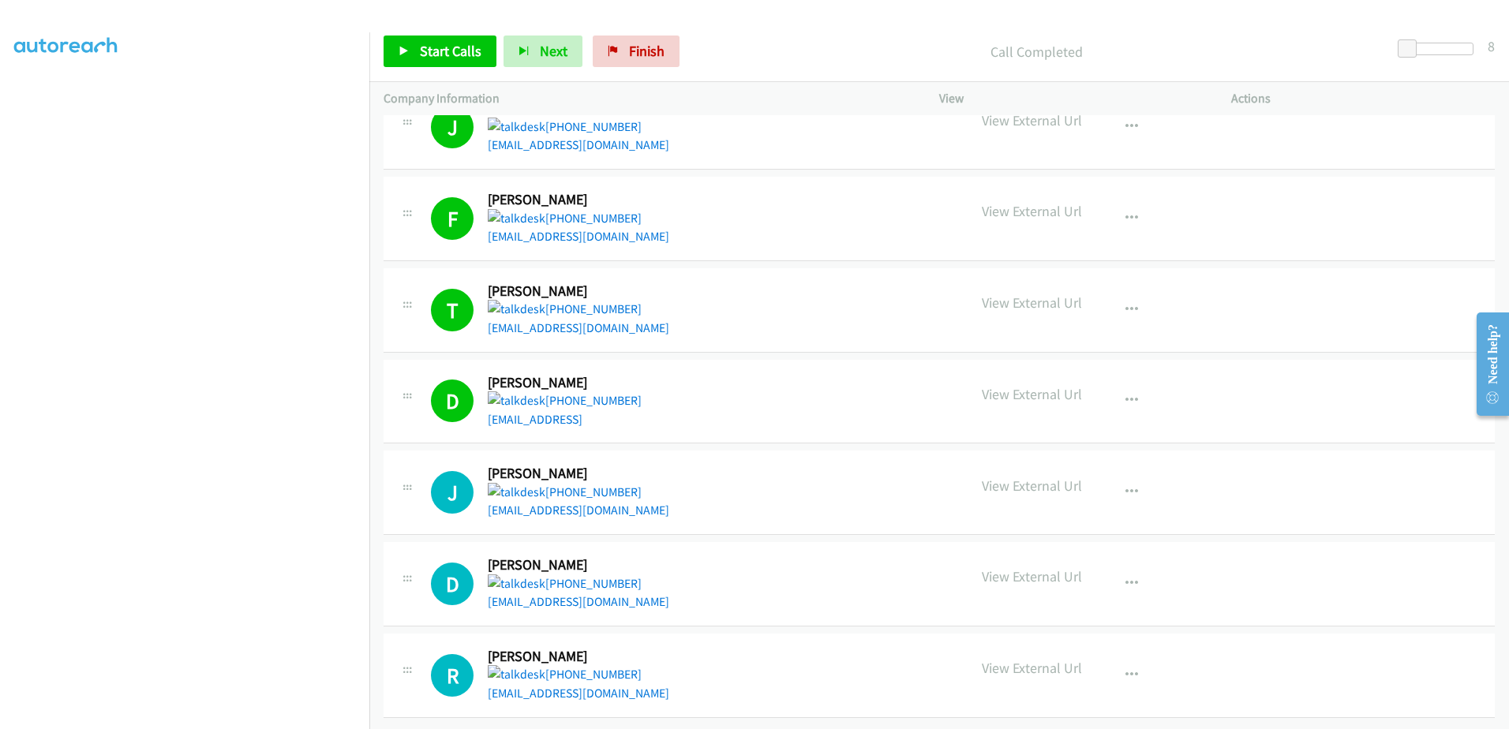
scroll to position [1598, 0]
click at [461, 37] on link "Start Calls" at bounding box center [439, 52] width 113 height 32
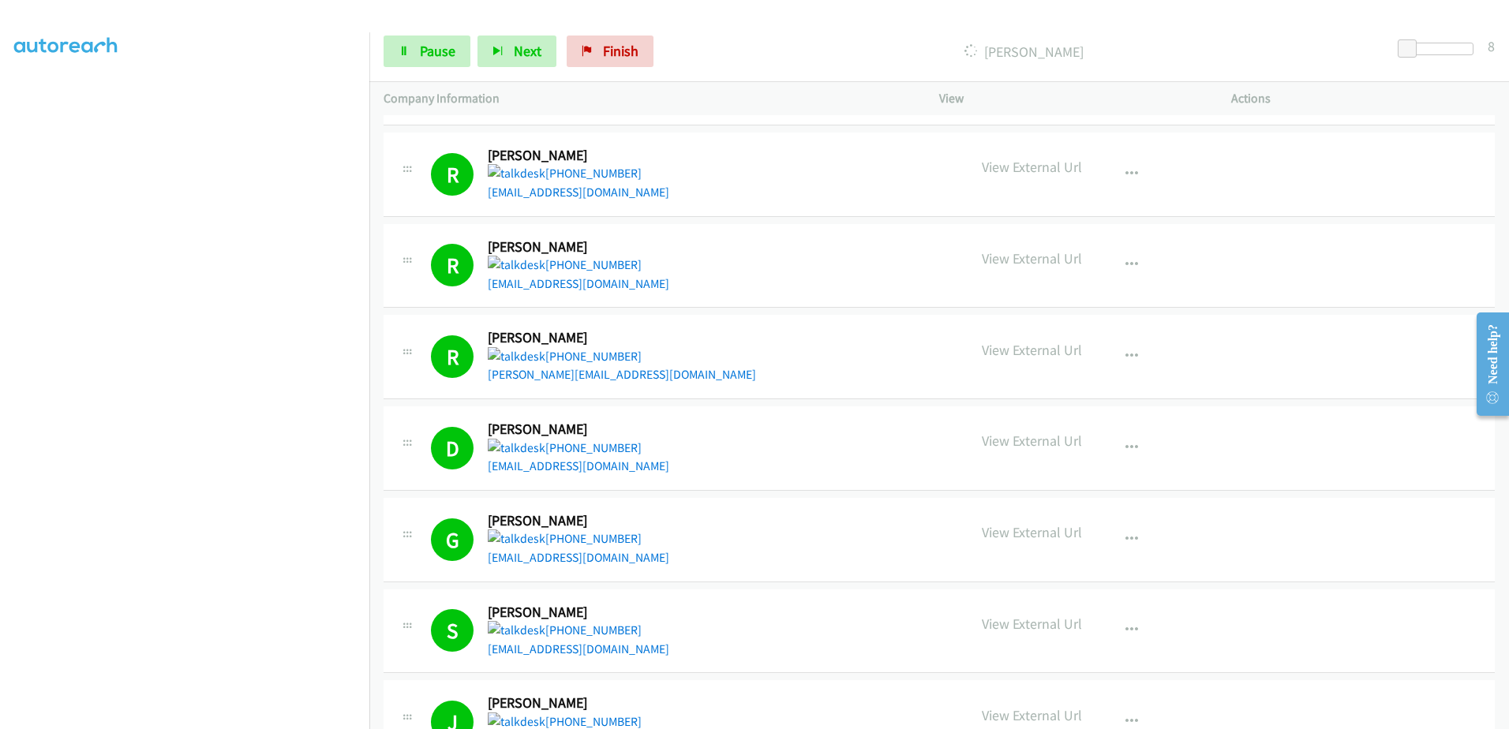
scroll to position [888, 0]
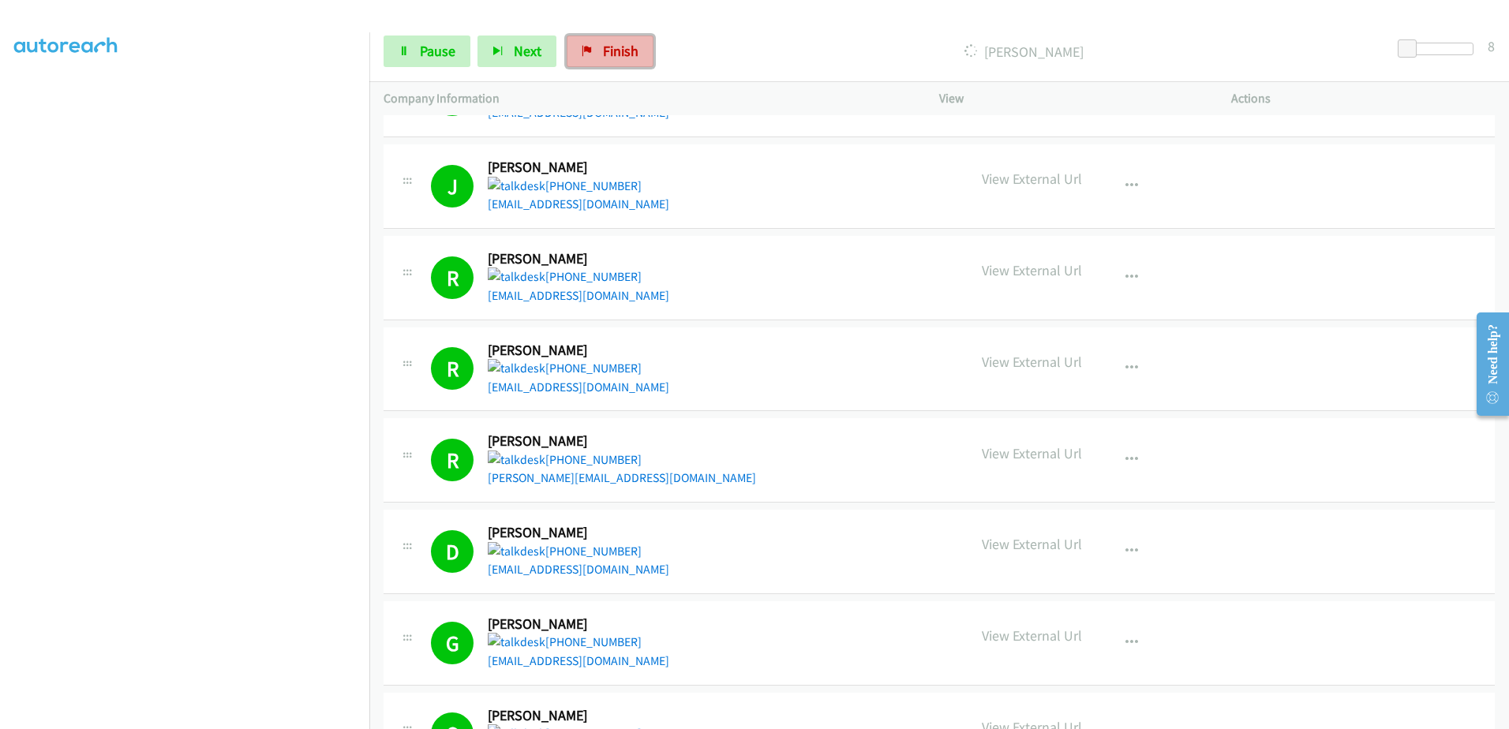
click at [615, 42] on span "Finish" at bounding box center [621, 51] width 36 height 18
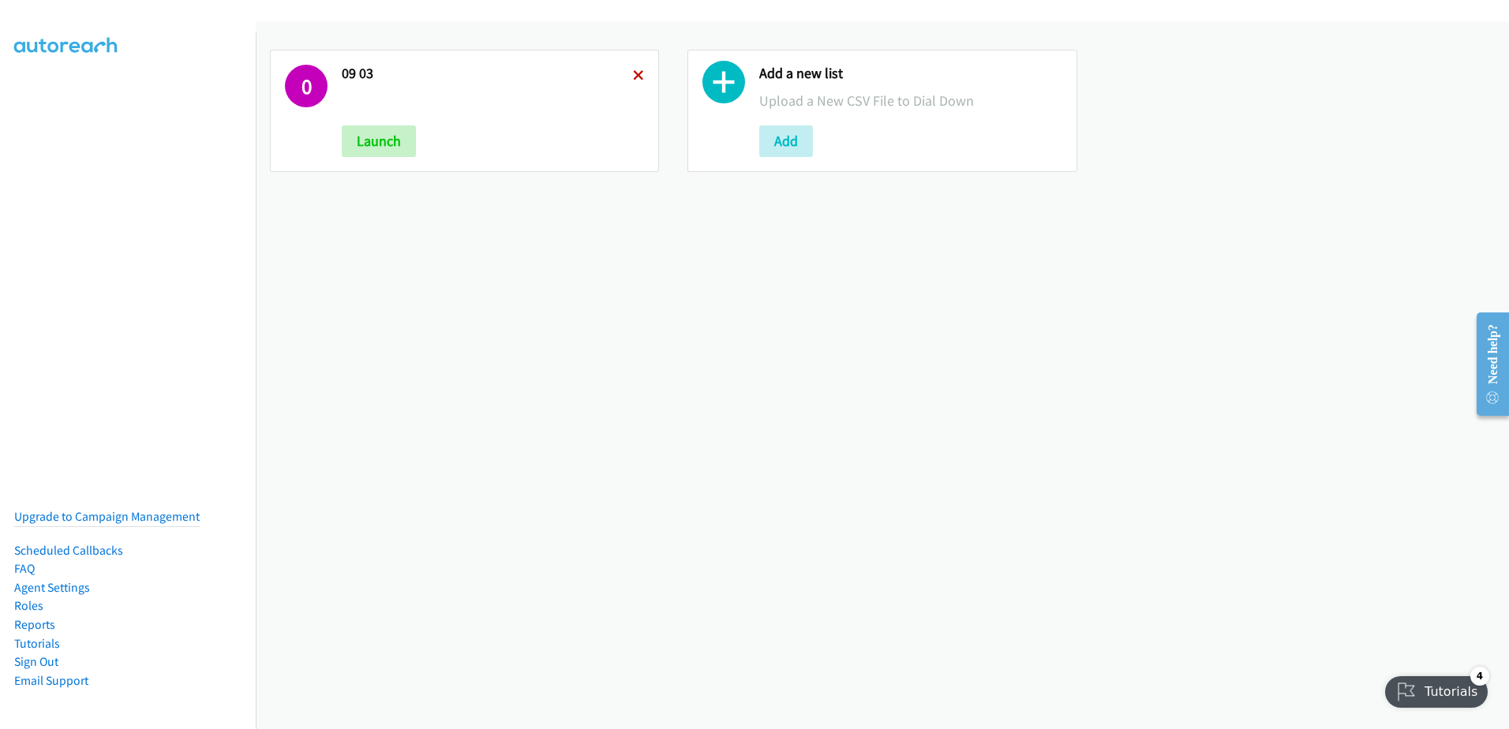
click at [633, 74] on icon at bounding box center [638, 76] width 11 height 11
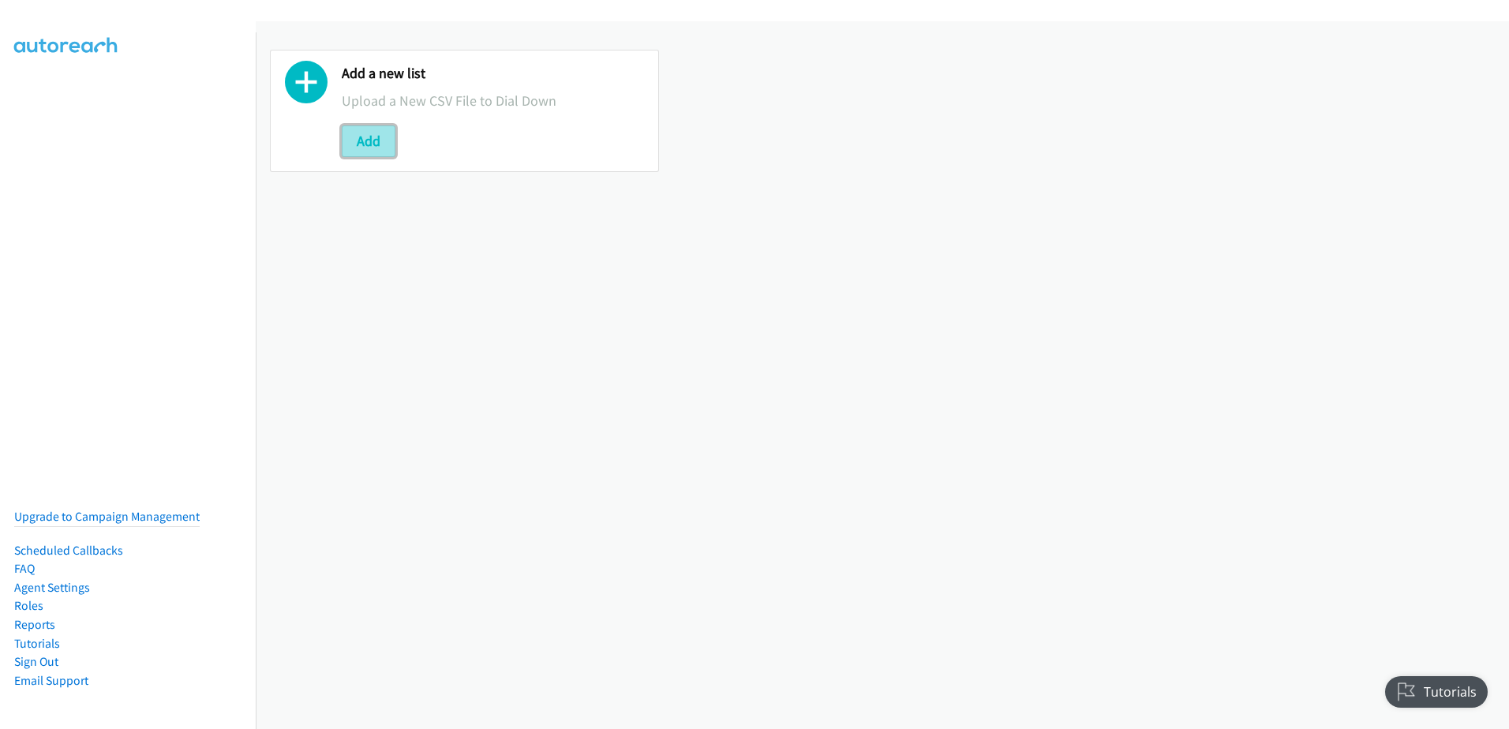
click at [378, 139] on button "Add" at bounding box center [369, 141] width 54 height 32
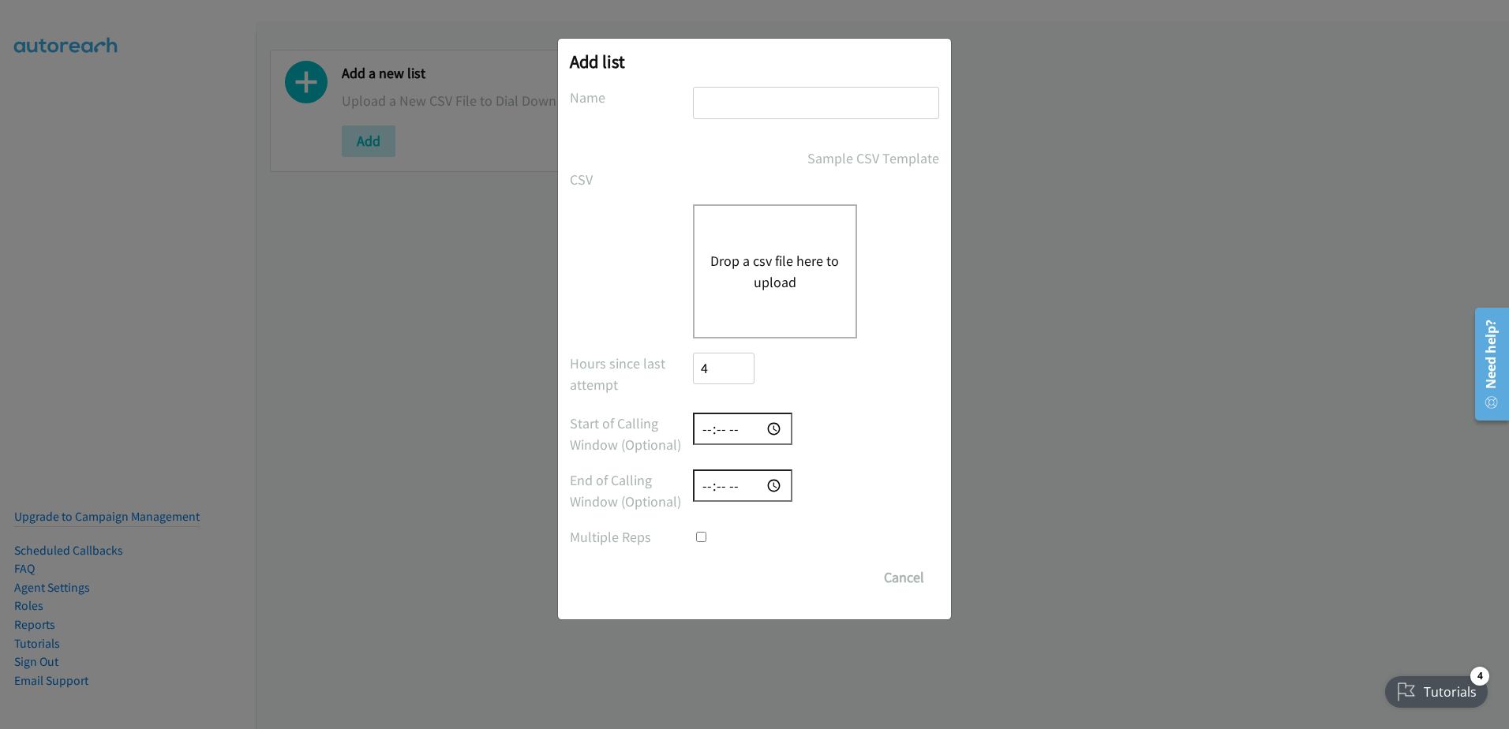
click at [725, 85] on div "Add list No phone fields were returned for that Report or List View Please uplo…" at bounding box center [754, 329] width 393 height 581
click at [776, 97] on input "text" at bounding box center [816, 103] width 246 height 32
type input "n"
type input "NEW LEADS 09-03"
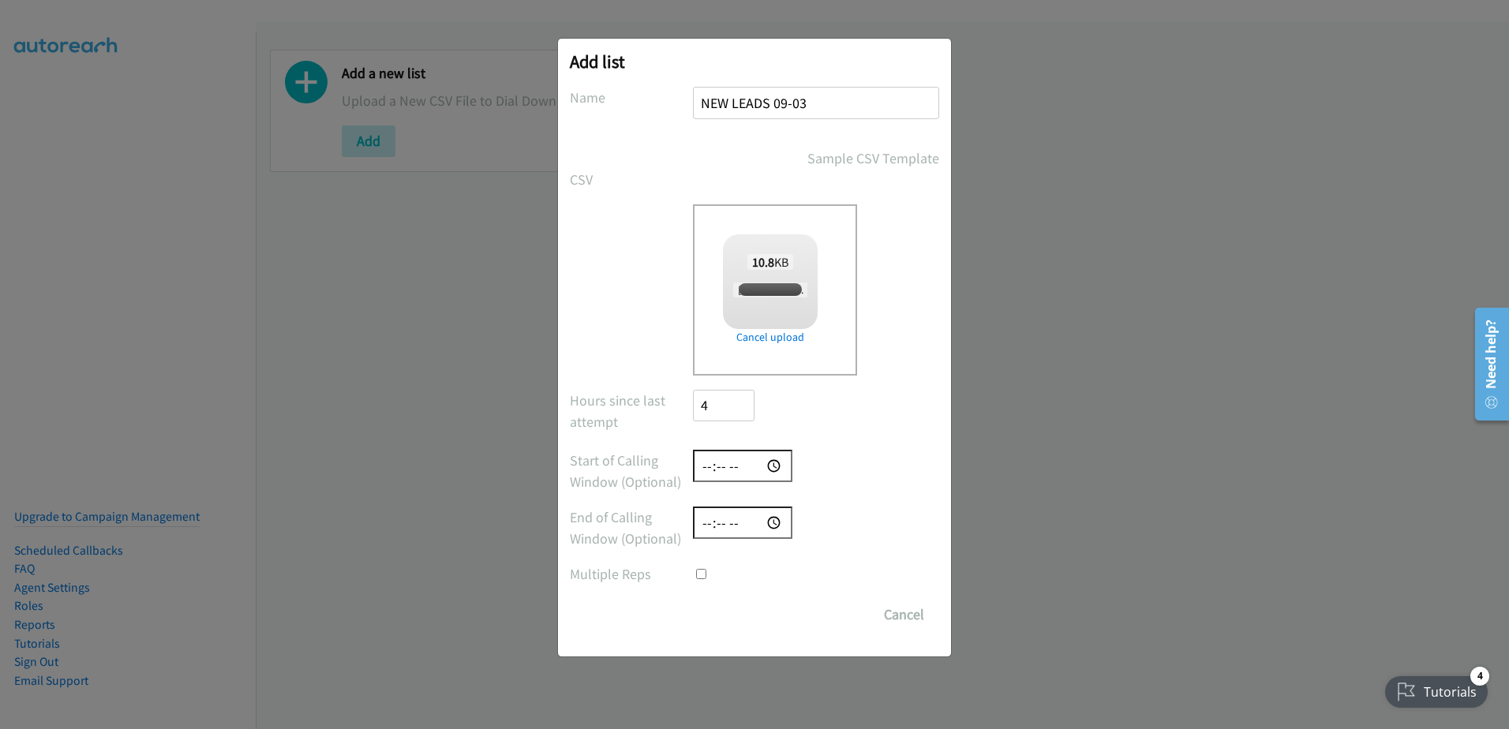
checkbox input "true"
click at [753, 613] on input "Save List" at bounding box center [734, 615] width 83 height 32
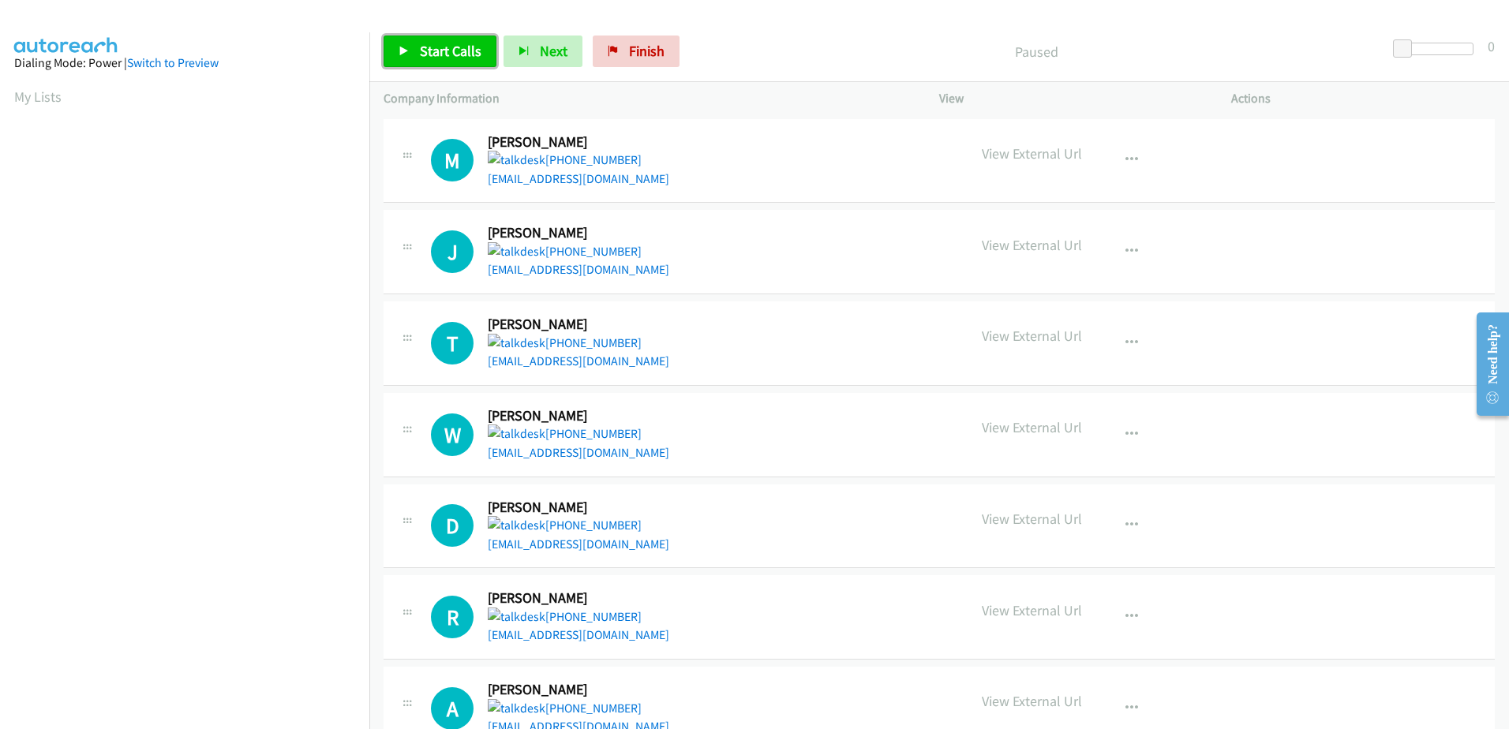
click at [452, 51] on span "Start Calls" at bounding box center [451, 51] width 62 height 18
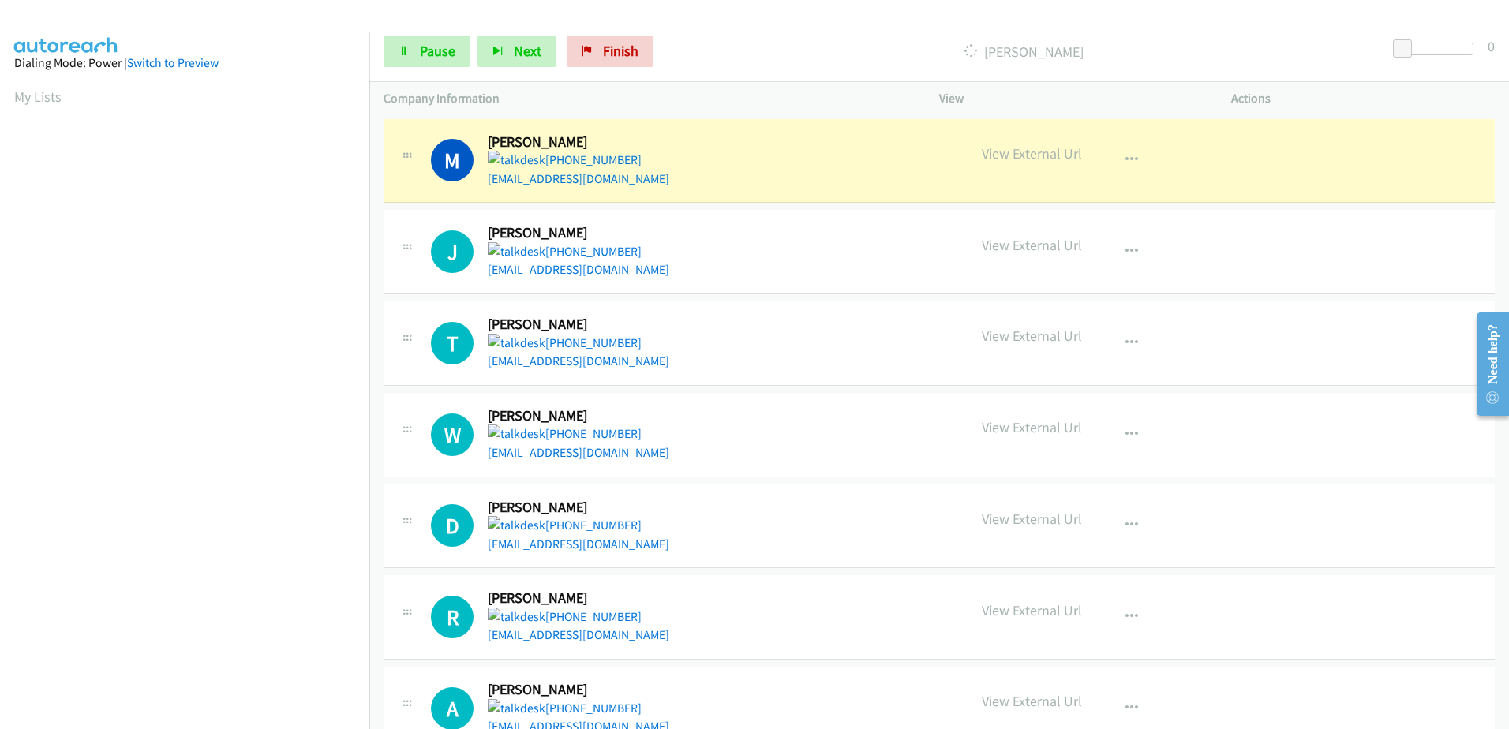
scroll to position [156, 0]
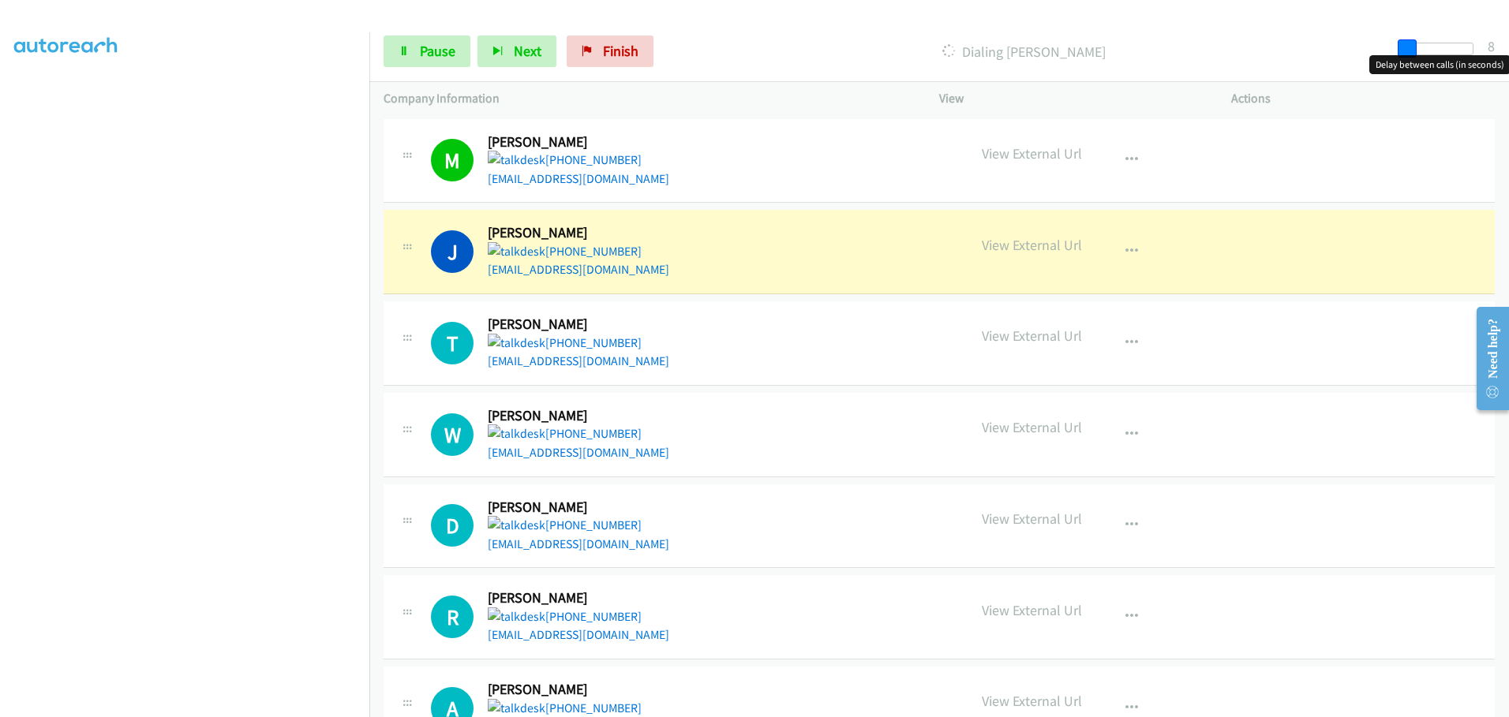
click at [1408, 51] on span at bounding box center [1406, 48] width 19 height 19
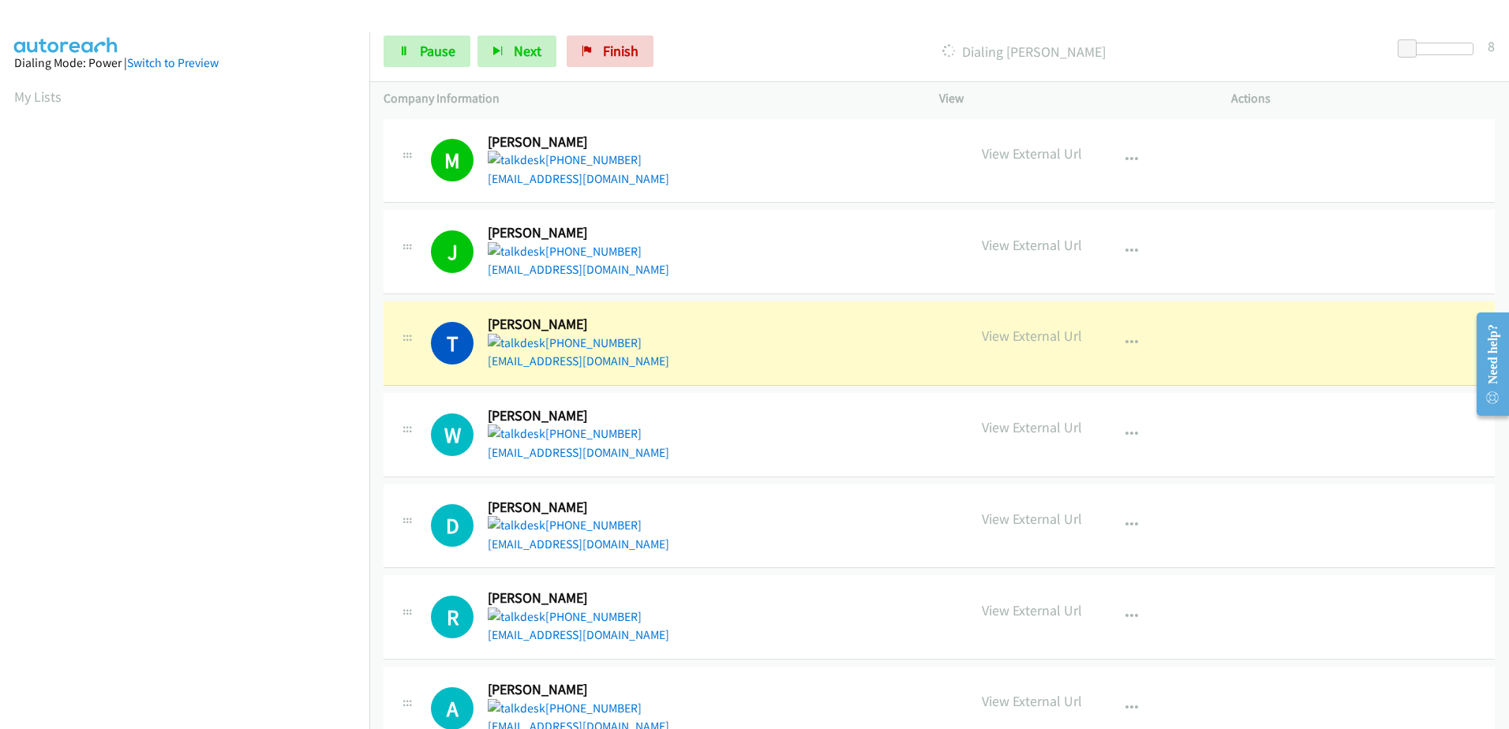
scroll to position [79, 0]
click at [413, 35] on div "Start Calls Pause Next Finish Dialing [PERSON_NAME] 8" at bounding box center [938, 51] width 1139 height 61
drag, startPoint x: 430, startPoint y: 50, endPoint x: 505, endPoint y: 51, distance: 75.0
click at [429, 50] on span "Pause" at bounding box center [438, 51] width 36 height 18
